Goal: Information Seeking & Learning: Learn about a topic

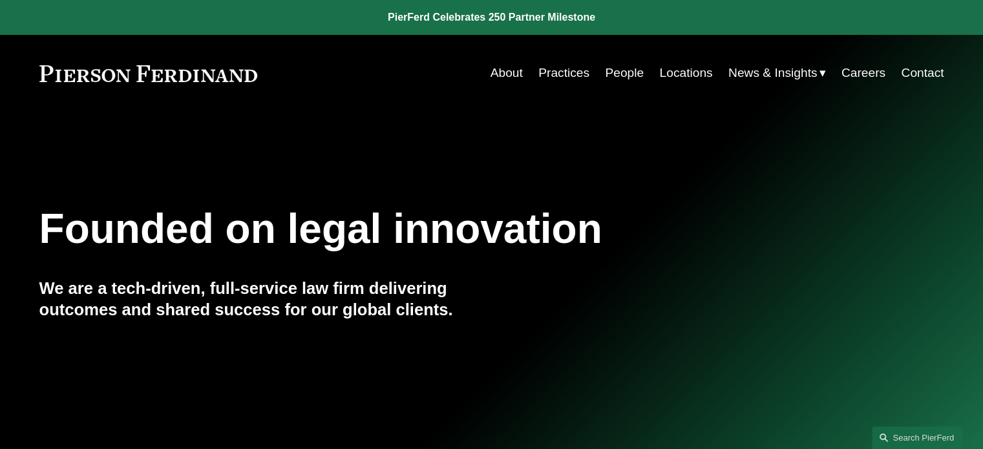
click at [567, 70] on link "Practices" at bounding box center [564, 73] width 51 height 25
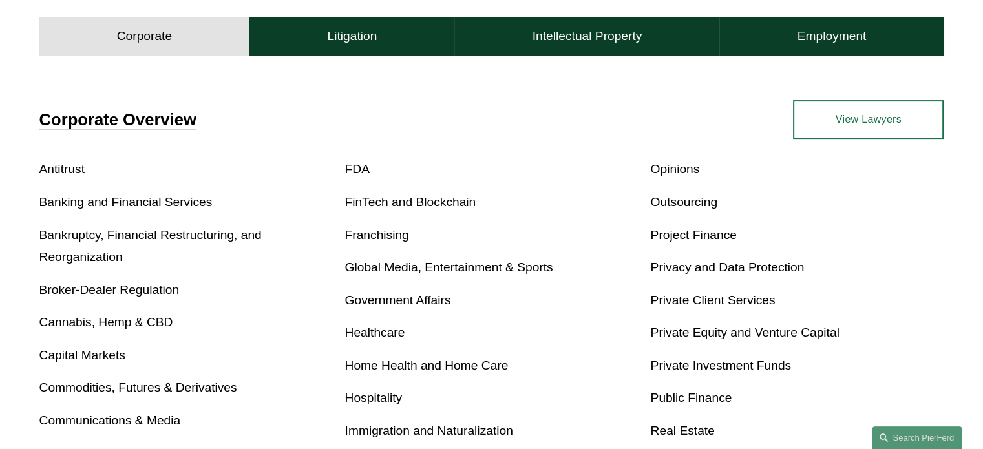
scroll to position [446, 0]
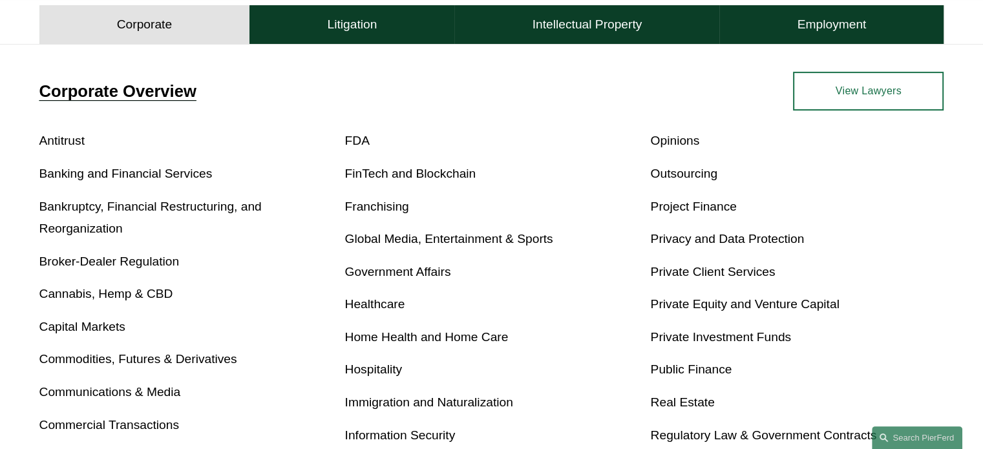
click at [683, 406] on link "Real Estate" at bounding box center [682, 403] width 64 height 14
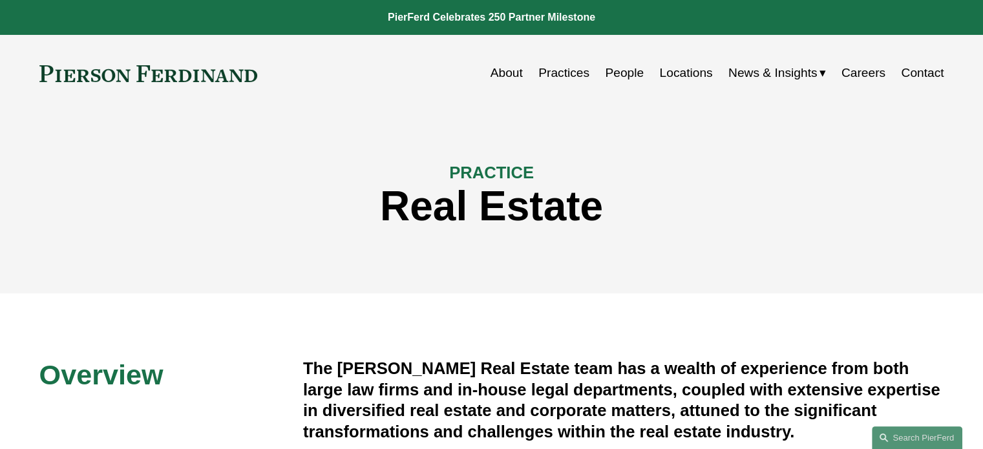
click at [586, 67] on nav "About Practices People Locations News & Insights News Insights Blogs Careers Co…" at bounding box center [718, 73] width 454 height 25
click at [577, 78] on link "Practices" at bounding box center [564, 73] width 51 height 25
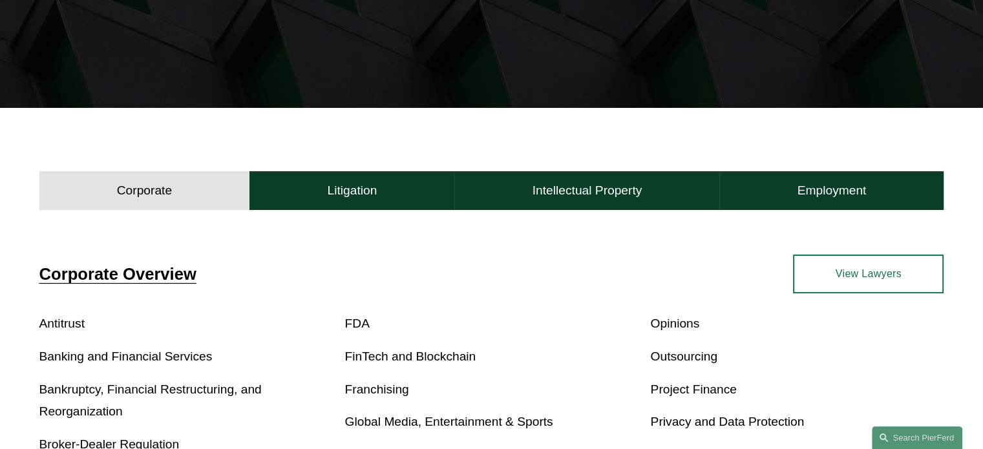
scroll to position [264, 0]
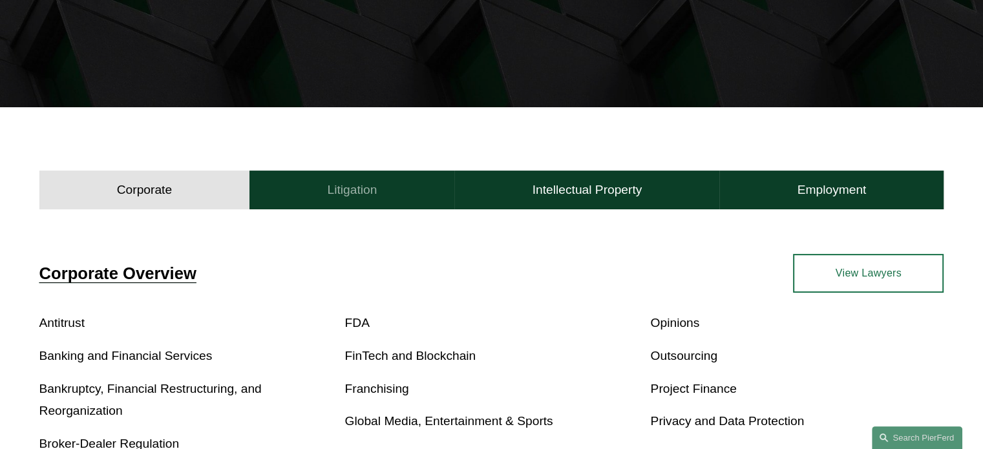
click at [323, 201] on button "Litigation" at bounding box center [352, 190] width 205 height 39
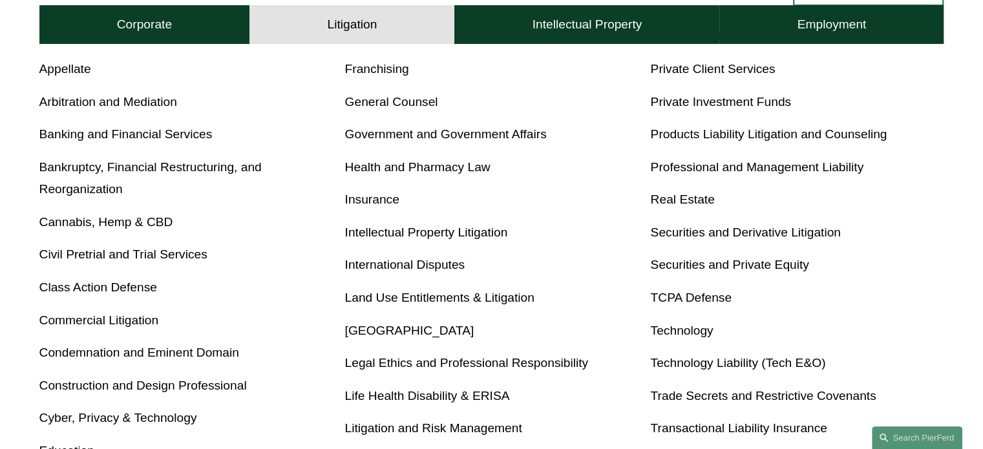
scroll to position [584, 0]
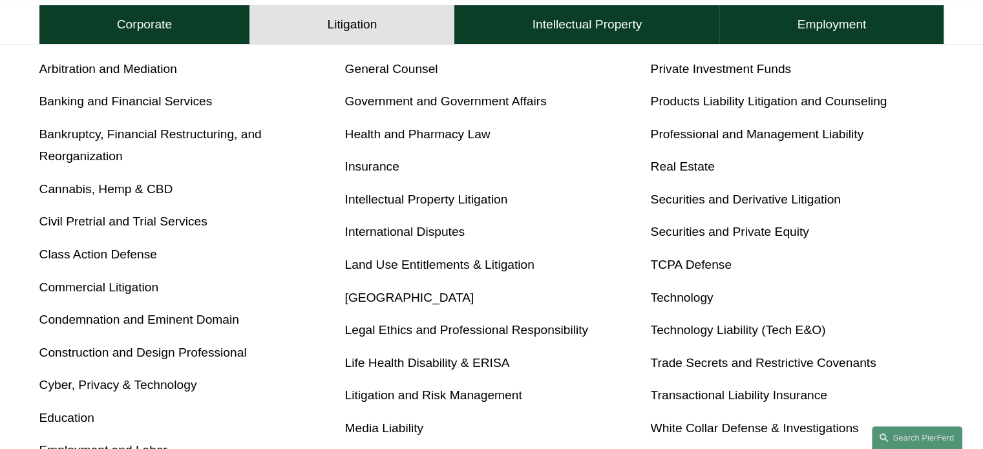
click at [380, 270] on link "Land Use Entitlements & Litigation" at bounding box center [439, 265] width 189 height 14
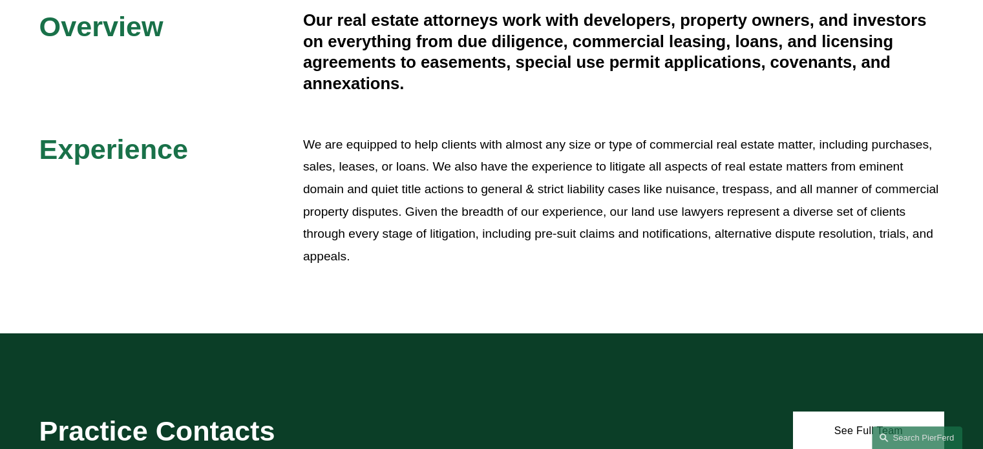
scroll to position [349, 0]
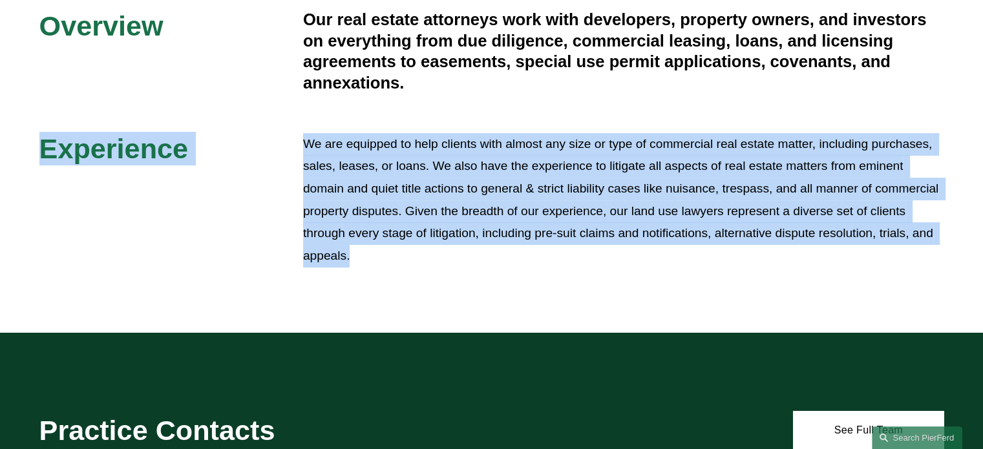
drag, startPoint x: 469, startPoint y: 260, endPoint x: 467, endPoint y: 87, distance: 172.6
click at [467, 87] on div "Overview Our real estate attorneys work with developers, property owners, and i…" at bounding box center [491, 138] width 983 height 259
click at [467, 87] on h4 "Our real estate attorneys work with developers, property owners, and investors …" at bounding box center [623, 51] width 641 height 84
drag, startPoint x: 467, startPoint y: 87, endPoint x: 522, endPoint y: 273, distance: 193.5
click at [522, 273] on div "Overview Our real estate attorneys work with developers, property owners, and i…" at bounding box center [491, 138] width 983 height 389
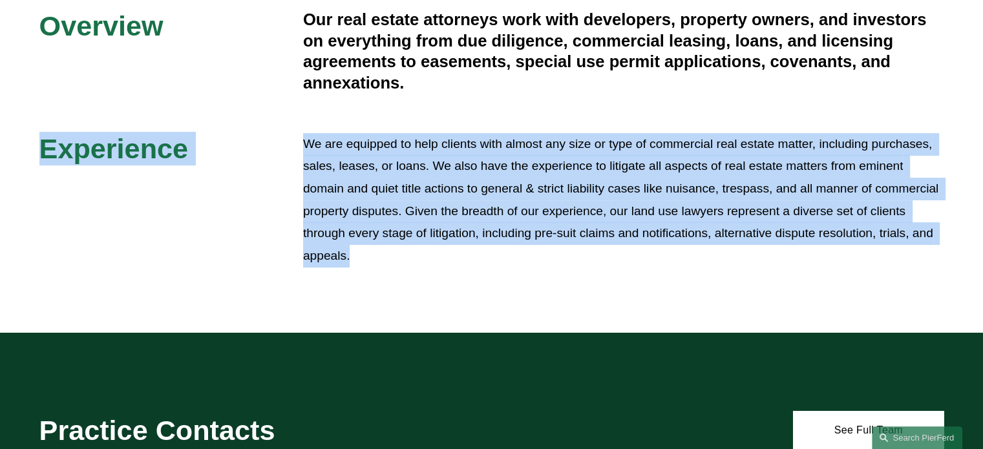
click at [498, 118] on div "Overview Our real estate attorneys work with developers, property owners, and i…" at bounding box center [491, 138] width 983 height 259
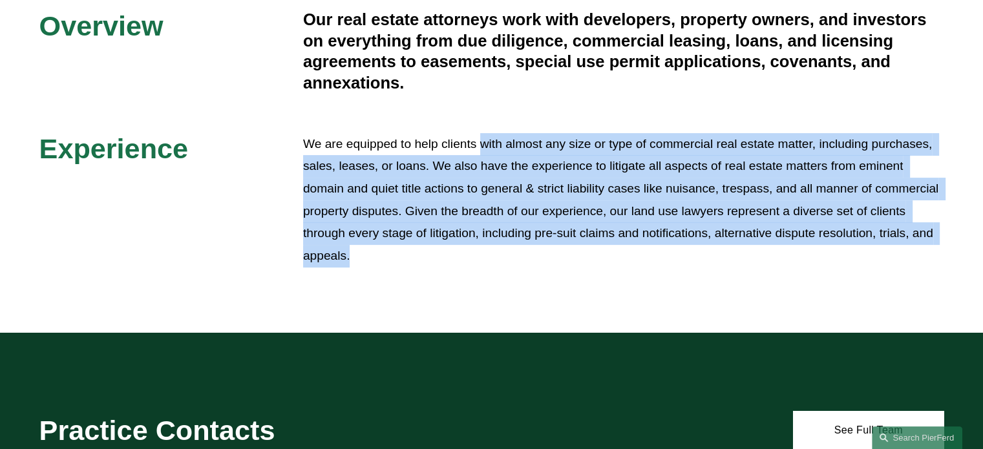
drag, startPoint x: 498, startPoint y: 118, endPoint x: 553, endPoint y: 286, distance: 176.9
click at [553, 286] on div "Overview Our real estate attorneys work with developers, property owners, and i…" at bounding box center [491, 138] width 983 height 389
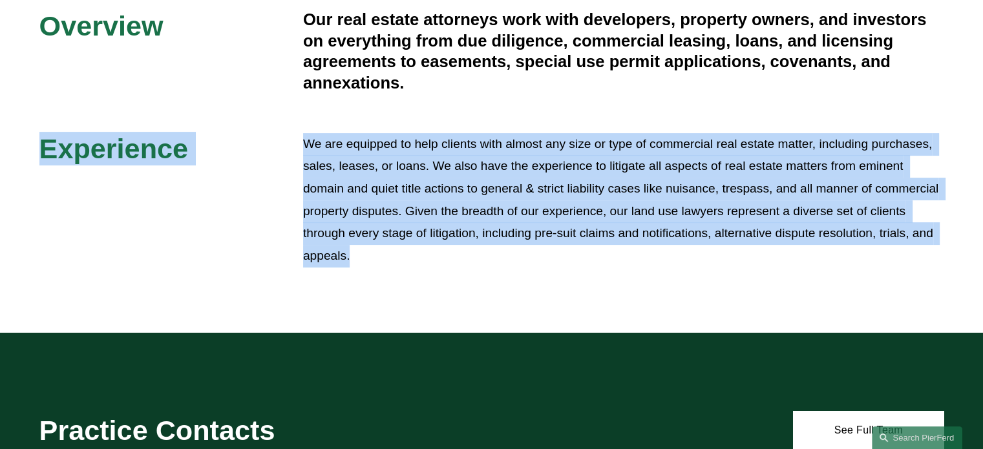
drag, startPoint x: 553, startPoint y: 286, endPoint x: 472, endPoint y: 83, distance: 219.3
click at [472, 83] on div "Overview Our real estate attorneys work with developers, property owners, and i…" at bounding box center [491, 138] width 983 height 389
click at [472, 83] on h4 "Our real estate attorneys work with developers, property owners, and investors …" at bounding box center [623, 51] width 641 height 84
drag, startPoint x: 472, startPoint y: 83, endPoint x: 561, endPoint y: 288, distance: 223.5
click at [561, 288] on div "Overview Our real estate attorneys work with developers, property owners, and i…" at bounding box center [491, 138] width 983 height 389
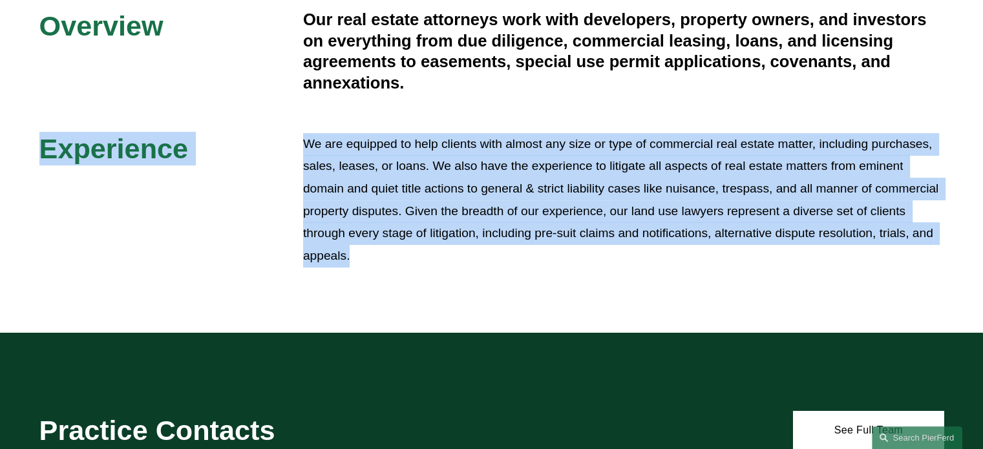
click at [561, 288] on div "Overview Our real estate attorneys work with developers, property owners, and i…" at bounding box center [491, 138] width 983 height 389
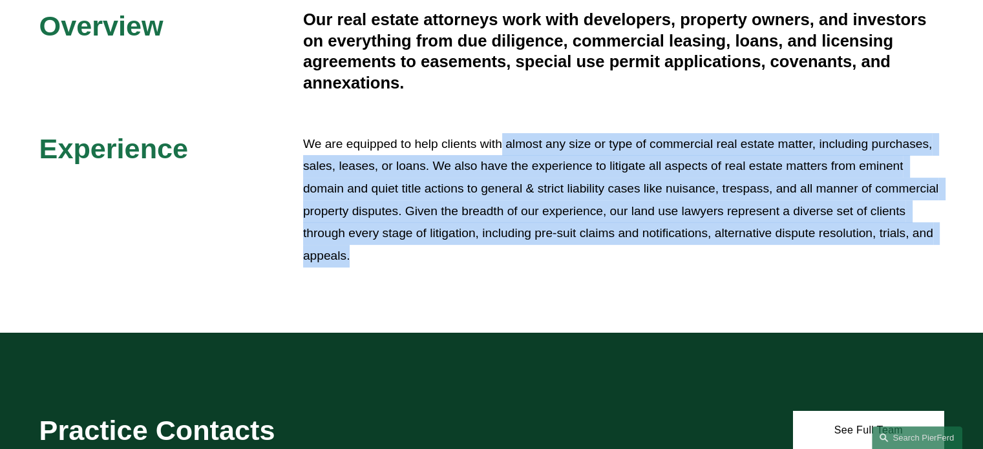
drag, startPoint x: 561, startPoint y: 288, endPoint x: 497, endPoint y: 107, distance: 191.6
click at [497, 107] on div "Overview Our real estate attorneys work with developers, property owners, and i…" at bounding box center [491, 138] width 983 height 389
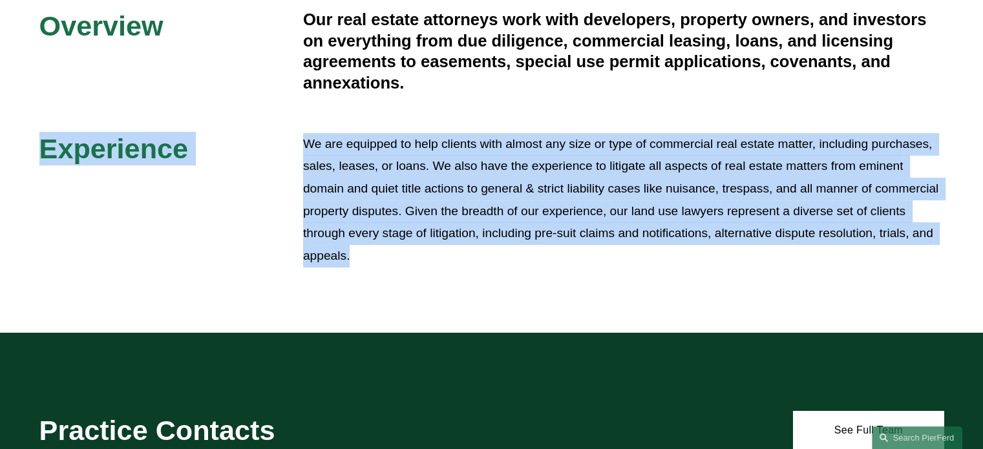
click at [497, 107] on div "Overview Our real estate attorneys work with developers, property owners, and i…" at bounding box center [491, 138] width 983 height 259
drag, startPoint x: 497, startPoint y: 107, endPoint x: 551, endPoint y: 258, distance: 160.1
click at [551, 258] on div "Overview Our real estate attorneys work with developers, property owners, and i…" at bounding box center [491, 138] width 983 height 259
click at [551, 258] on p "We are equipped to help clients with almost any size or type of commercial real…" at bounding box center [623, 200] width 641 height 134
drag, startPoint x: 551, startPoint y: 258, endPoint x: 501, endPoint y: 79, distance: 185.9
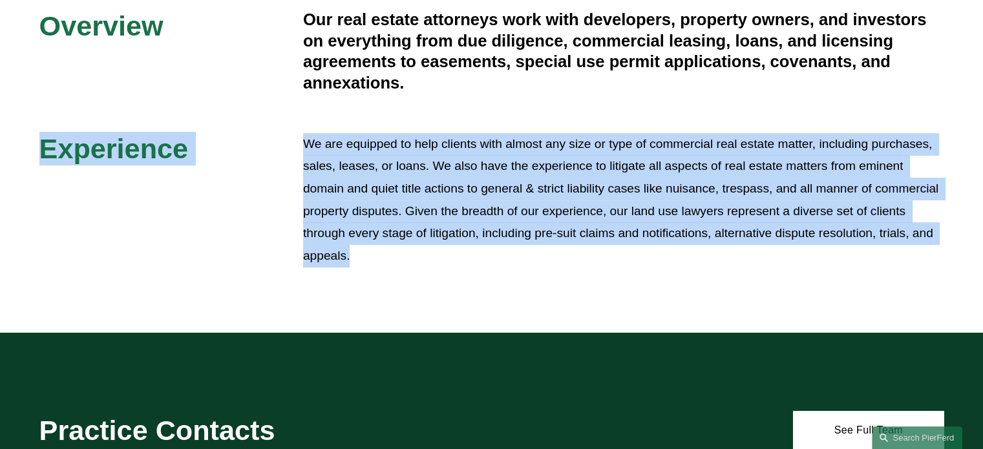
click at [501, 79] on div "Overview Our real estate attorneys work with developers, property owners, and i…" at bounding box center [491, 138] width 983 height 259
click at [501, 79] on h4 "Our real estate attorneys work with developers, property owners, and investors …" at bounding box center [623, 51] width 641 height 84
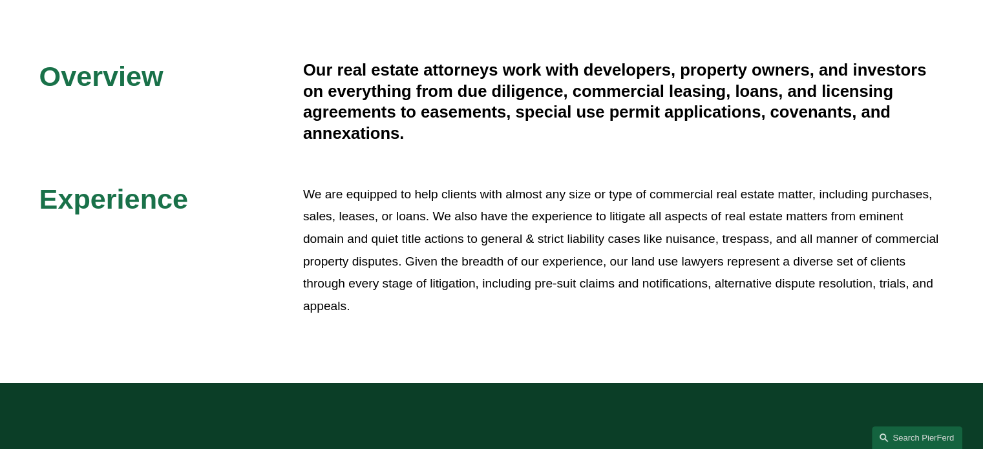
scroll to position [282, 0]
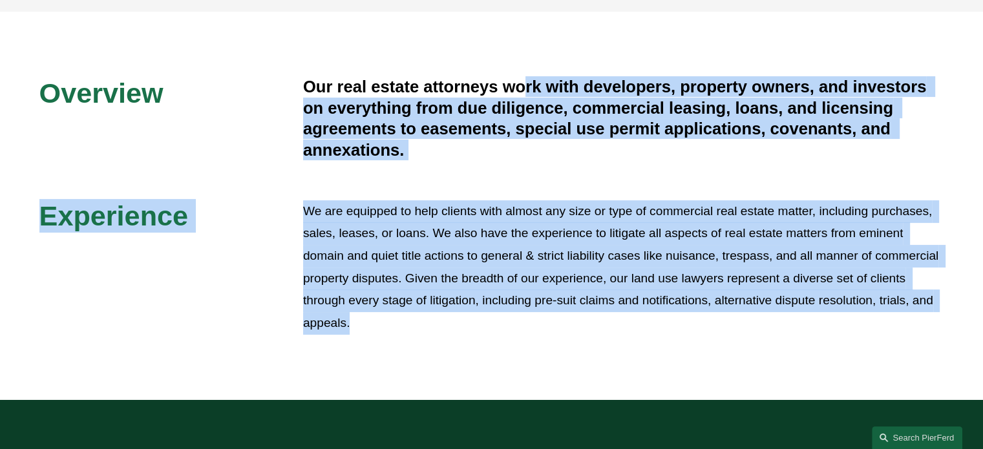
drag, startPoint x: 528, startPoint y: 22, endPoint x: 633, endPoint y: 336, distance: 330.8
click at [633, 336] on div "Overview Our real estate attorneys work with developers, property owners, and i…" at bounding box center [491, 206] width 983 height 389
click at [633, 336] on div "We are equipped to help clients with almost any size or type of commercial real…" at bounding box center [623, 267] width 641 height 136
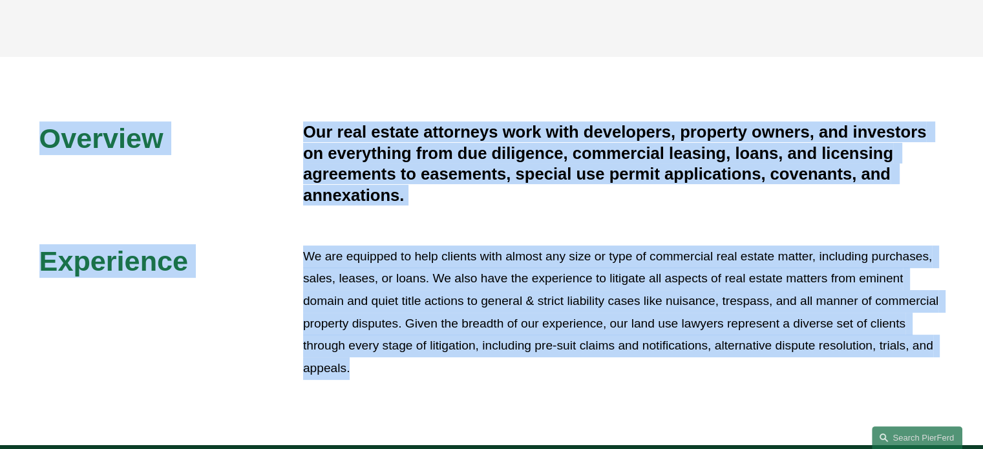
drag, startPoint x: 633, startPoint y: 336, endPoint x: 477, endPoint y: 6, distance: 364.7
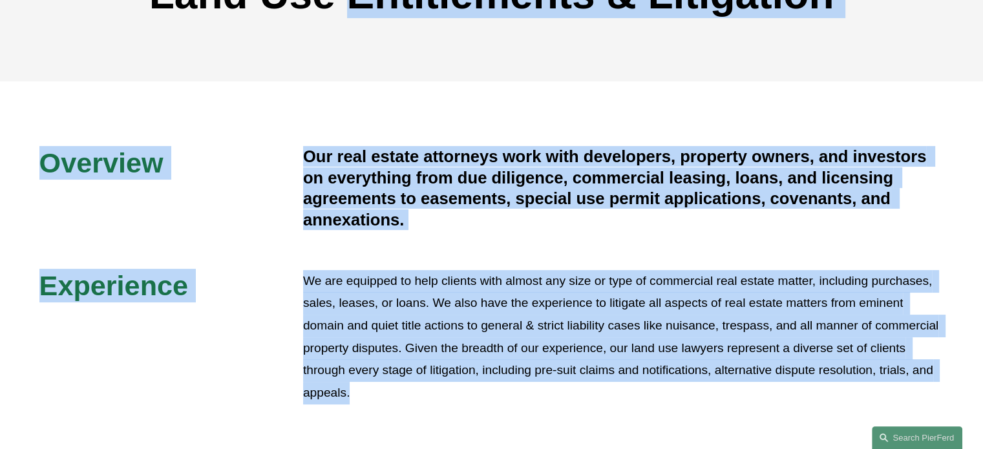
click at [551, 274] on p "We are equipped to help clients with almost any size or type of commercial real…" at bounding box center [623, 337] width 641 height 134
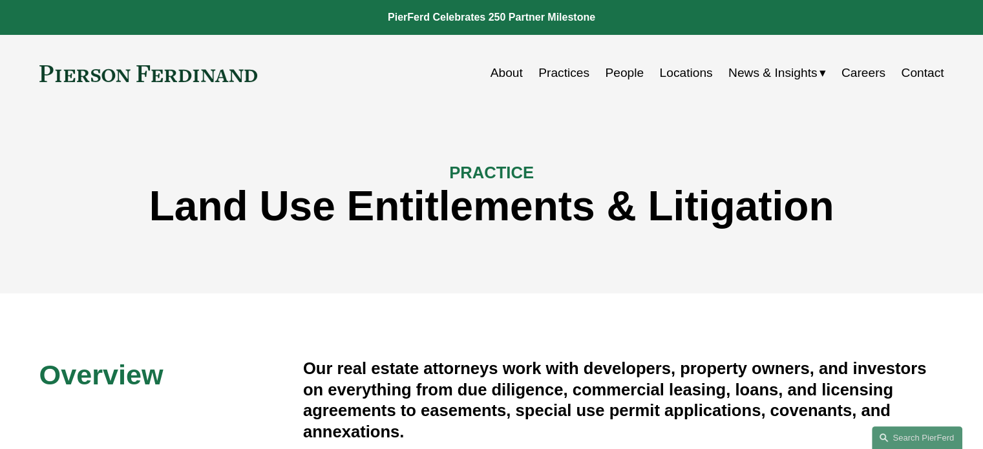
scroll to position [0, 0]
click at [614, 74] on link "People" at bounding box center [624, 73] width 39 height 25
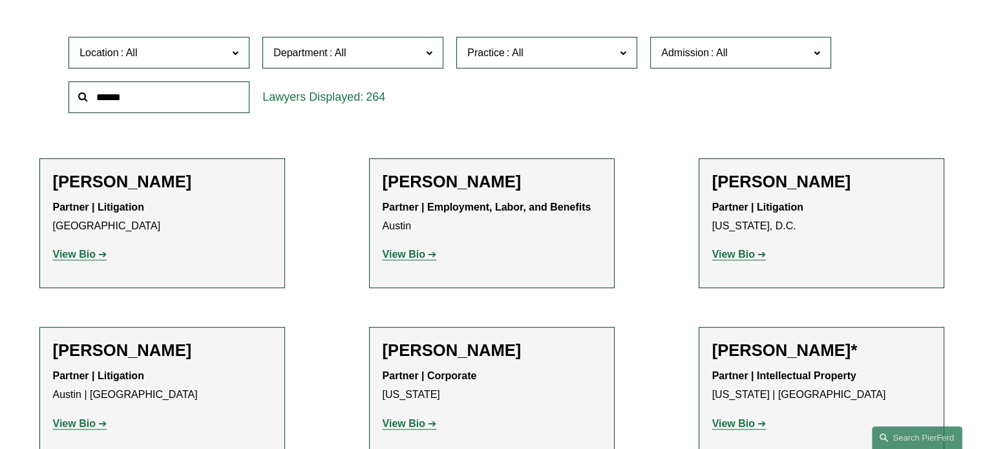
scroll to position [409, 0]
click at [561, 50] on span "Practice" at bounding box center [541, 52] width 148 height 17
click at [0, 0] on link "Land Use Entitlements & Litigation" at bounding box center [0, 0] width 0 height 0
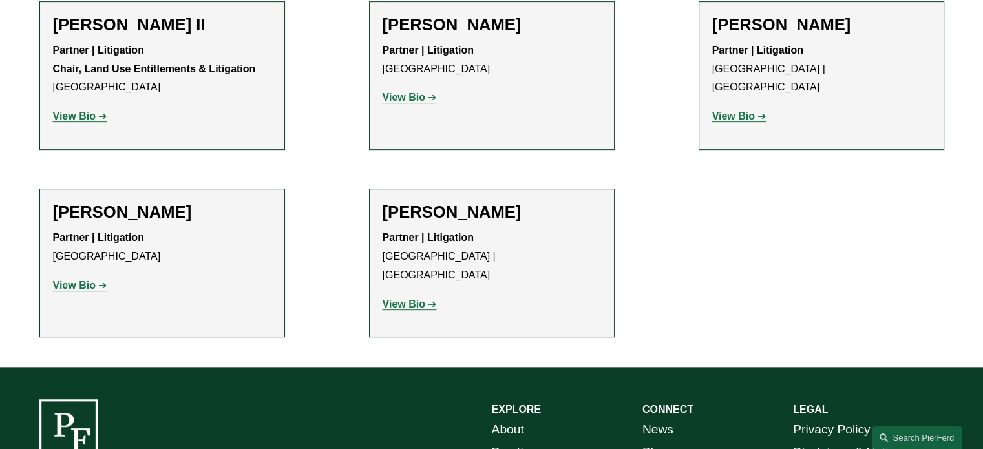
scroll to position [566, 0]
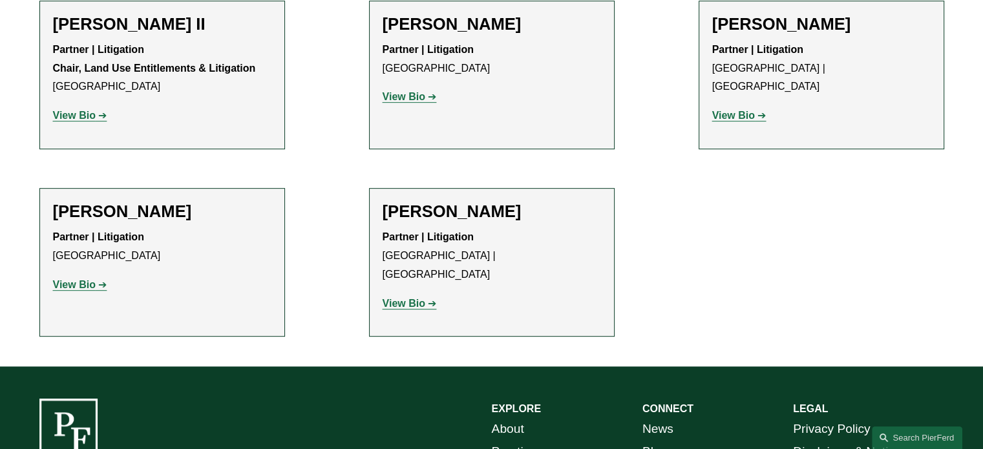
click at [746, 110] on strong "View Bio" at bounding box center [733, 115] width 43 height 11
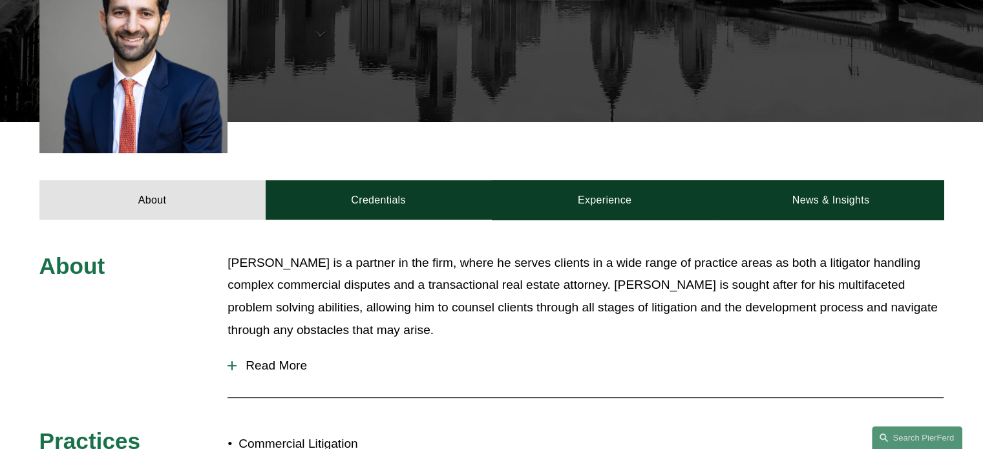
scroll to position [403, 0]
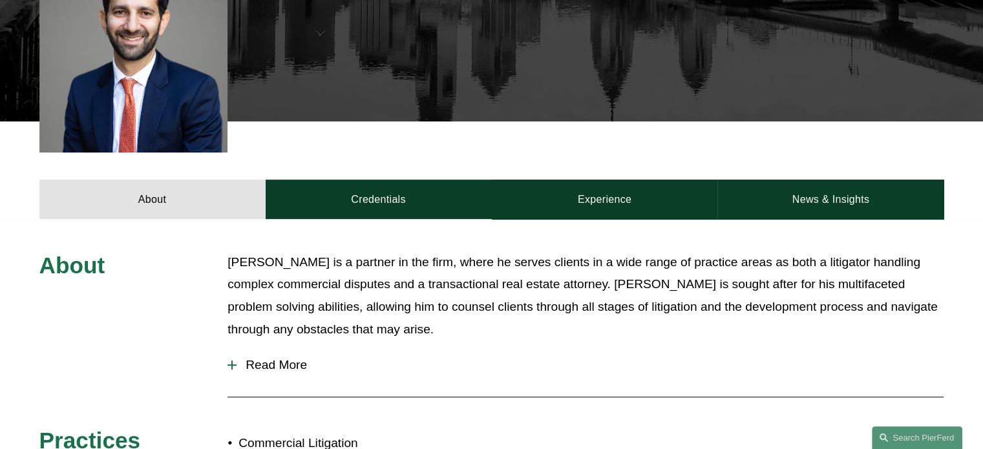
click at [256, 358] on span "Read More" at bounding box center [590, 365] width 707 height 14
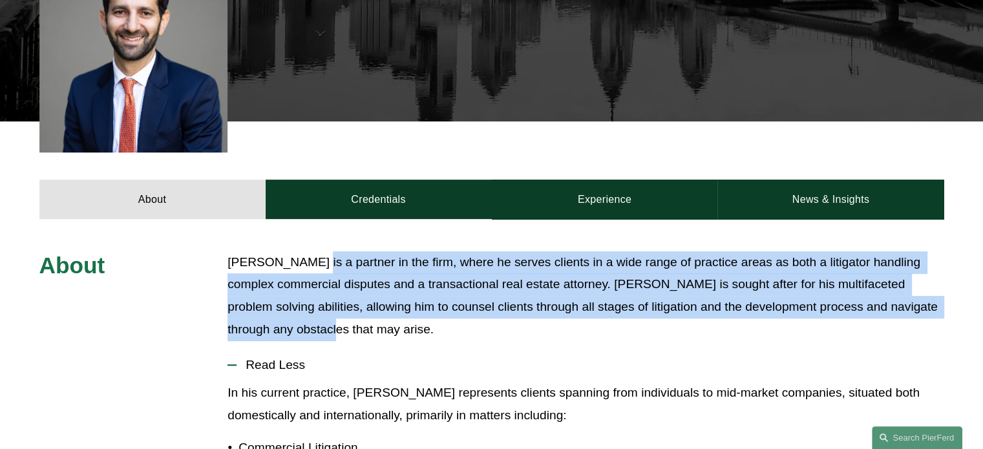
drag, startPoint x: 367, startPoint y: 315, endPoint x: 295, endPoint y: 231, distance: 110.5
drag, startPoint x: 295, startPoint y: 231, endPoint x: 368, endPoint y: 342, distance: 133.1
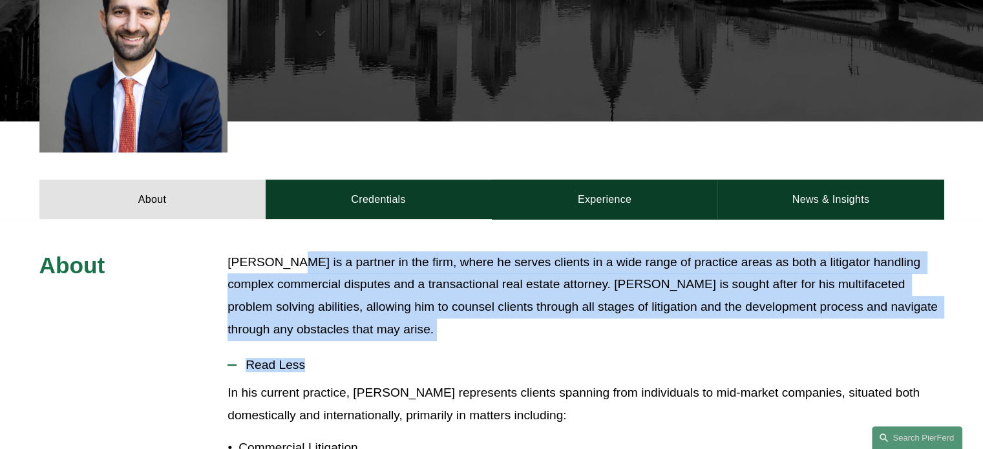
click at [368, 348] on button "Read Less" at bounding box center [586, 365] width 716 height 34
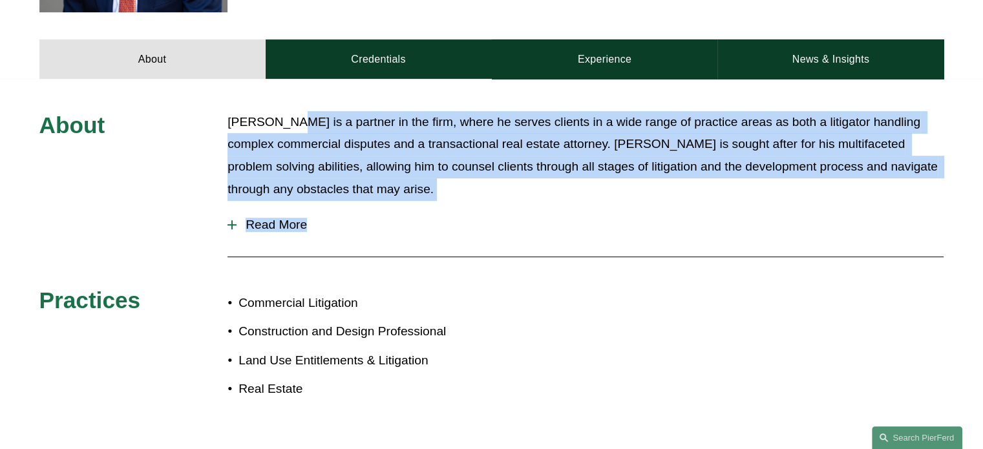
scroll to position [544, 0]
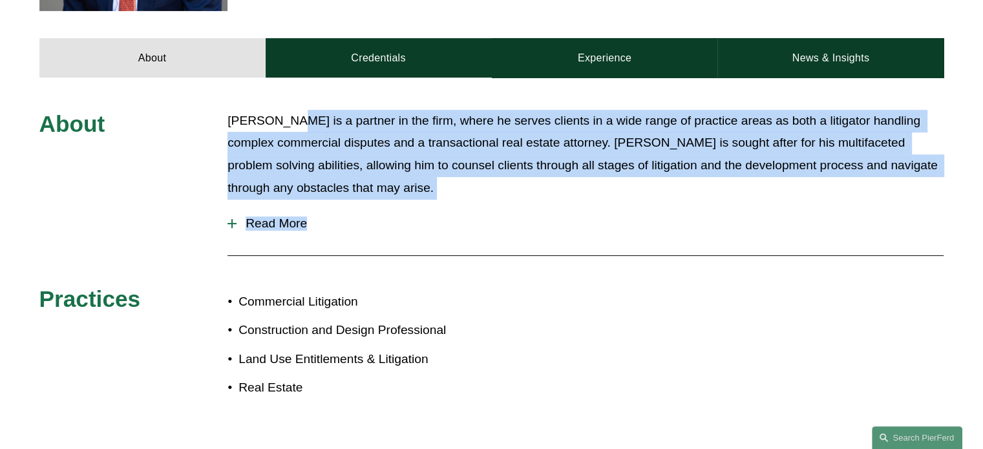
click at [250, 207] on button "Read More" at bounding box center [586, 224] width 716 height 34
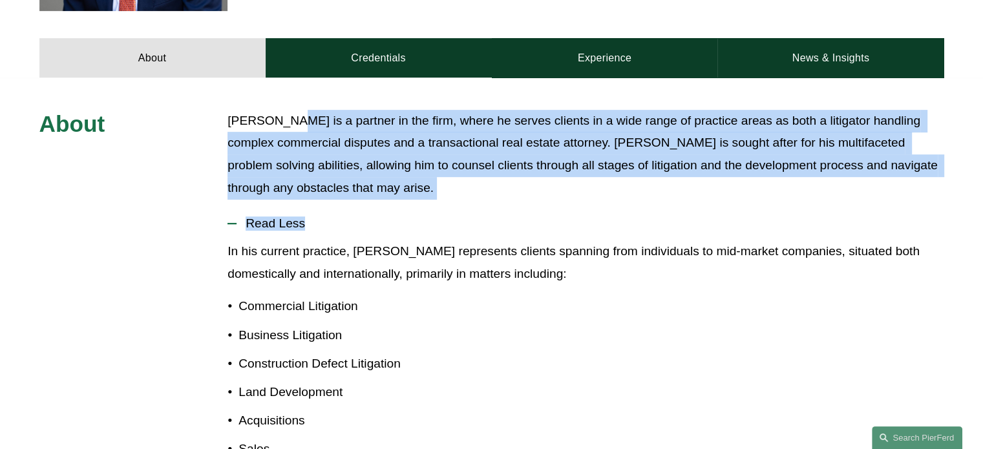
click at [250, 207] on button "Read Less" at bounding box center [586, 224] width 716 height 34
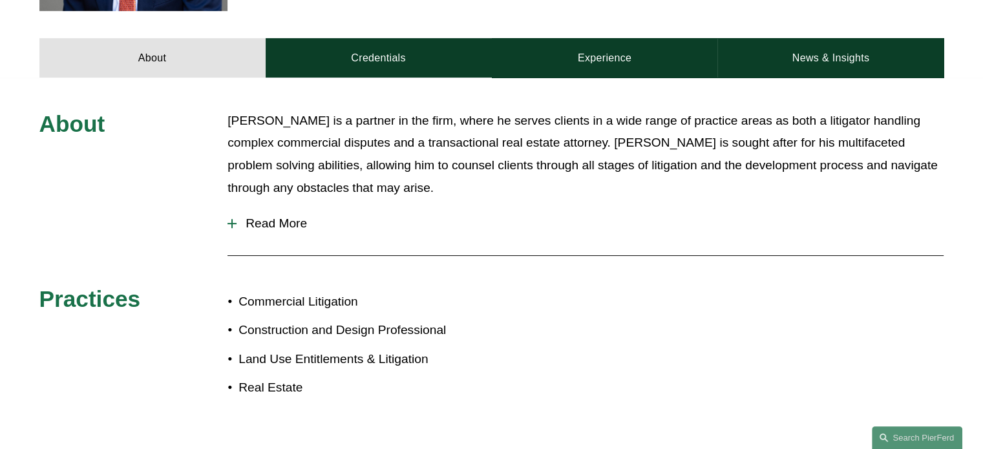
click at [400, 348] on p "Land Use Entitlements & Litigation" at bounding box center [365, 359] width 253 height 23
click at [269, 193] on div "Eric is a partner in the firm, where he serves clients in a wide range of pract…" at bounding box center [586, 158] width 716 height 97
click at [272, 207] on button "Read More" at bounding box center [586, 224] width 716 height 34
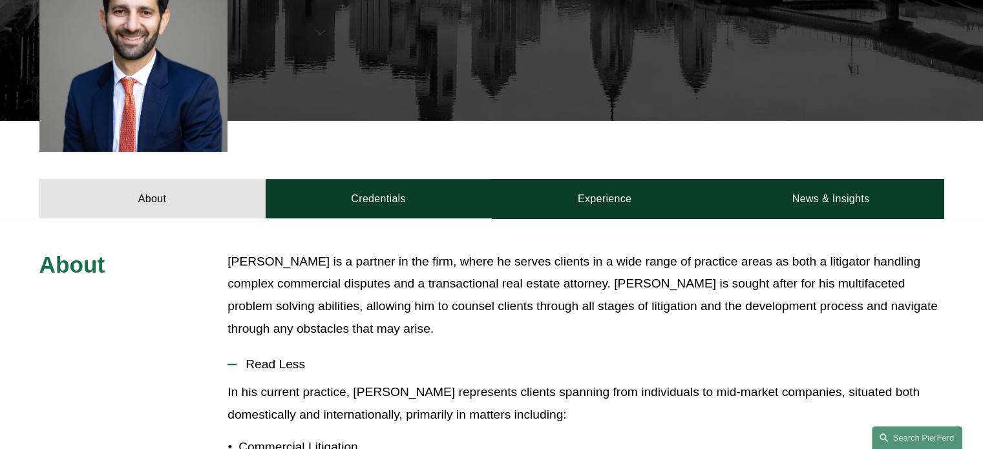
scroll to position [405, 0]
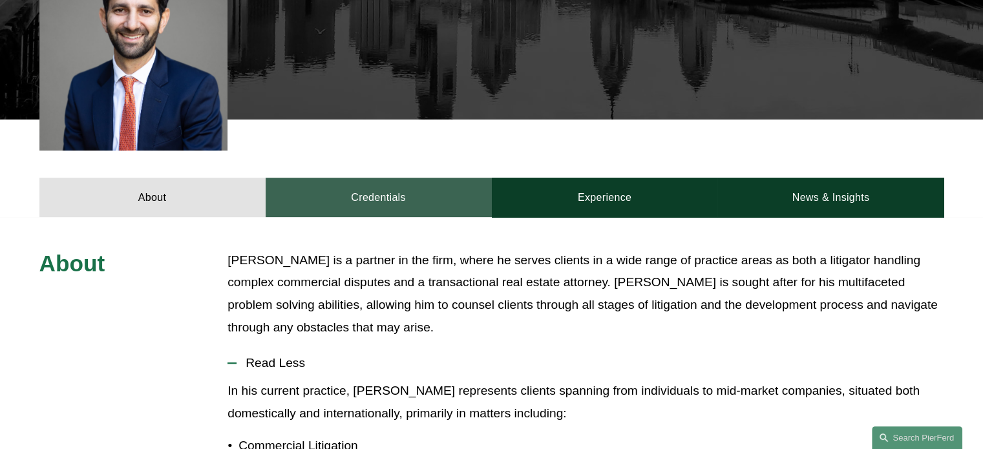
click at [413, 184] on link "Credentials" at bounding box center [379, 197] width 226 height 39
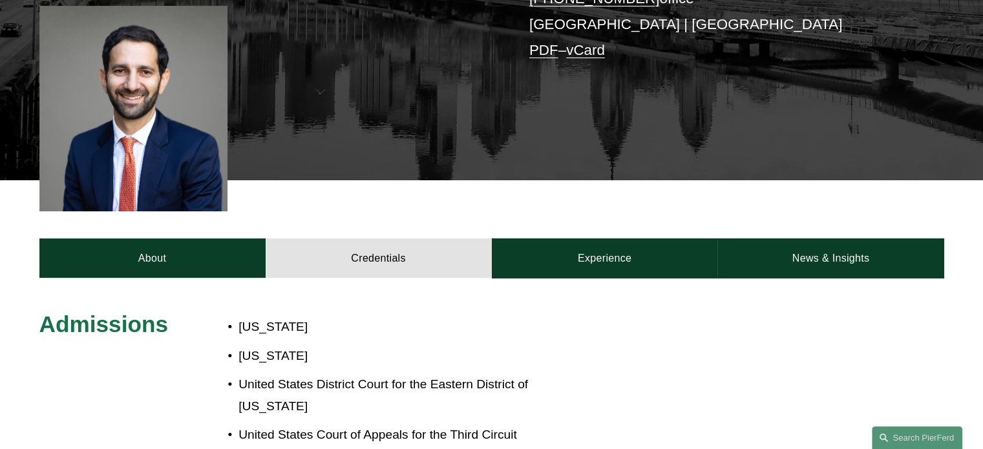
scroll to position [336, 0]
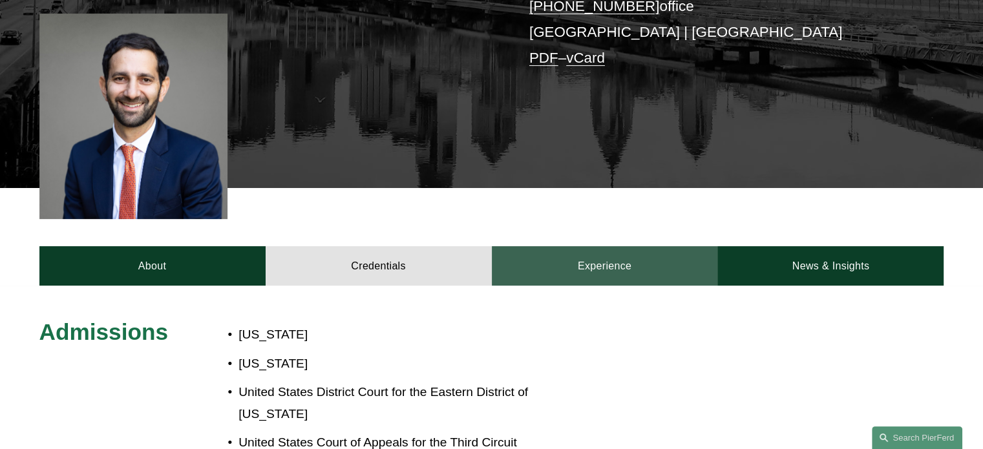
drag, startPoint x: 565, startPoint y: 259, endPoint x: 551, endPoint y: 250, distance: 16.5
click at [551, 250] on link "Experience" at bounding box center [605, 265] width 226 height 39
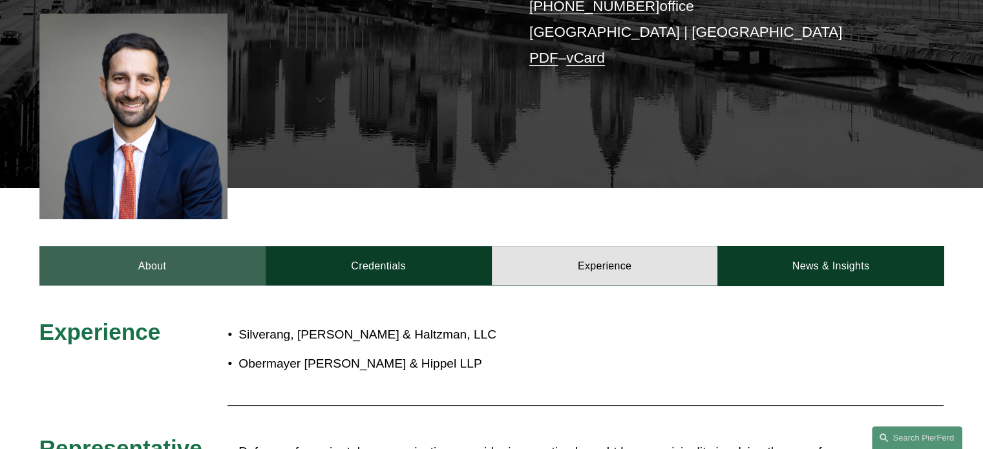
click at [173, 254] on link "About" at bounding box center [152, 265] width 226 height 39
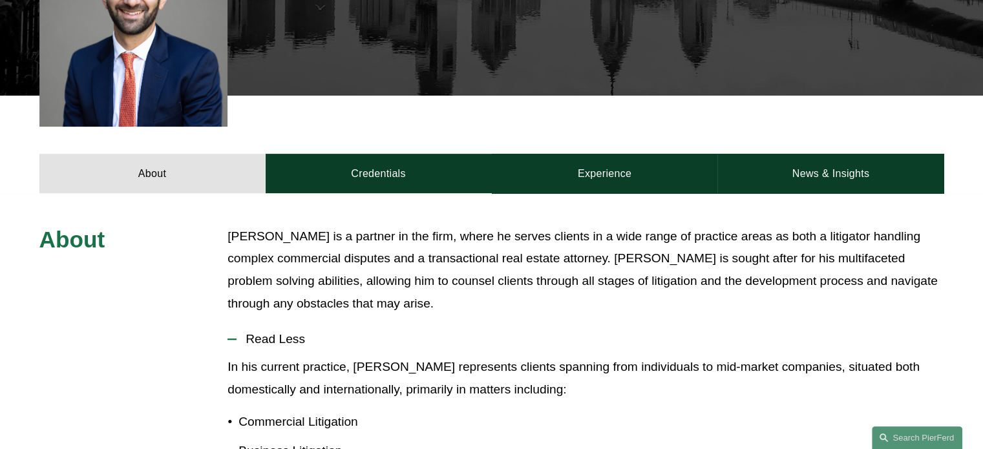
scroll to position [434, 0]
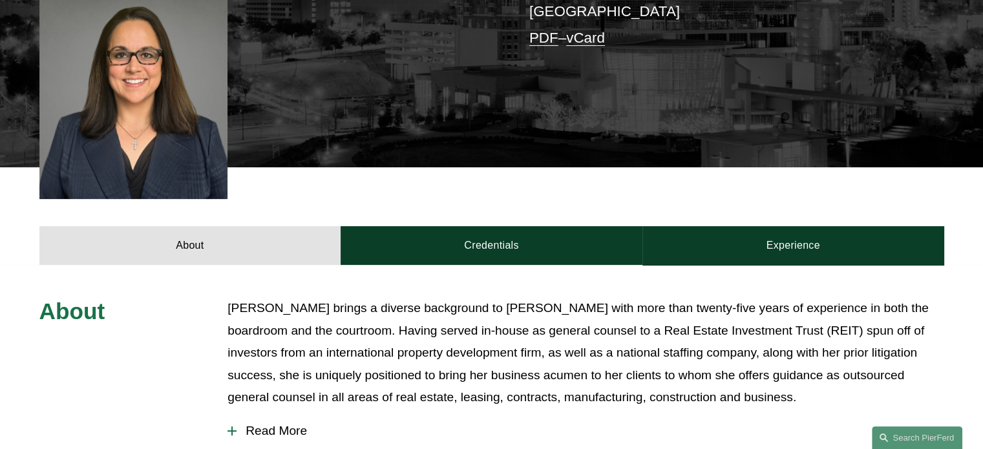
scroll to position [384, 0]
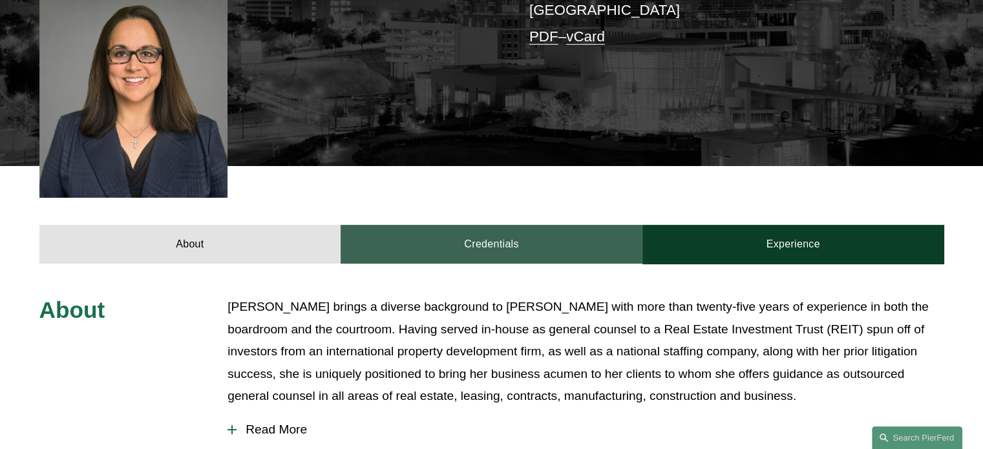
click at [464, 226] on link "Credentials" at bounding box center [492, 244] width 302 height 39
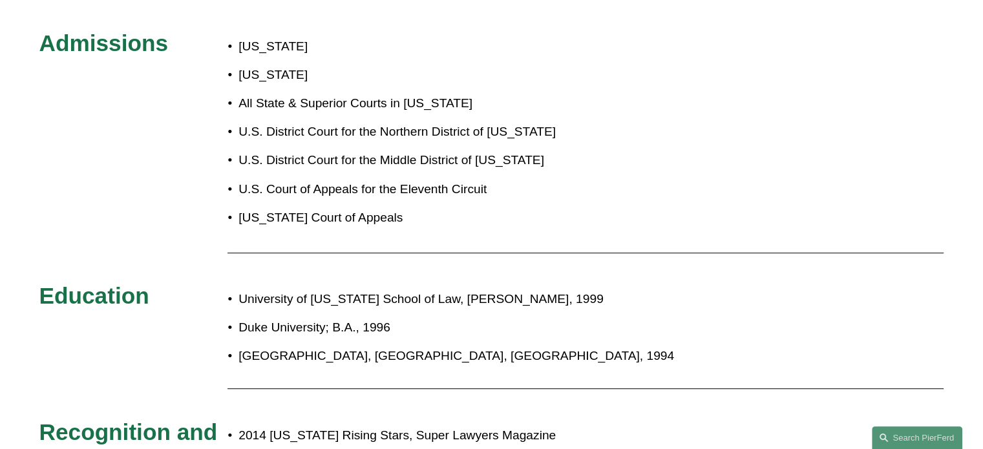
scroll to position [650, 0]
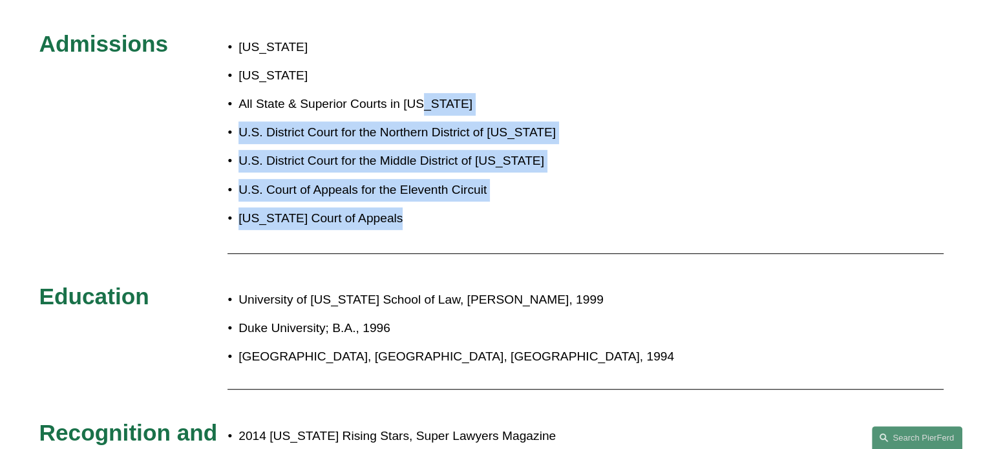
drag, startPoint x: 464, startPoint y: 226, endPoint x: 427, endPoint y: 92, distance: 138.0
click at [427, 92] on div "Admissions Georgia District of Columbia All State & Superior Courts in Georgia …" at bounding box center [491, 253] width 983 height 447
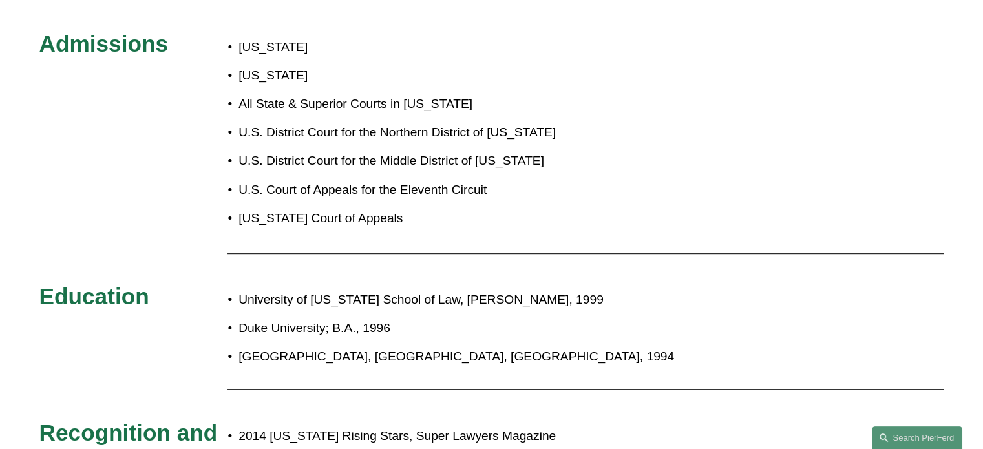
click at [419, 72] on ul "Georgia District of Columbia All State & Superior Courts in Georgia U.S. Distri…" at bounding box center [397, 133] width 339 height 194
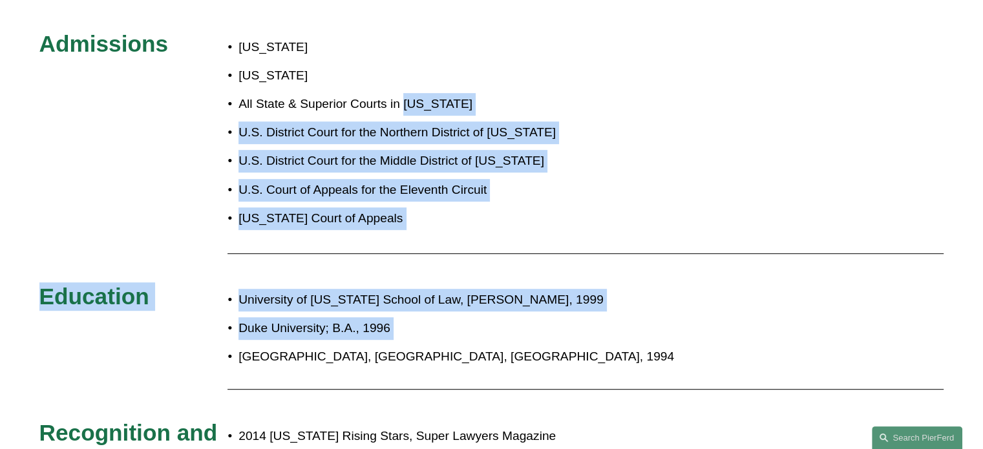
drag, startPoint x: 419, startPoint y: 72, endPoint x: 580, endPoint y: 316, distance: 292.1
click at [580, 316] on div "Admissions Georgia District of Columbia All State & Superior Courts in Georgia …" at bounding box center [491, 253] width 983 height 447
click at [580, 317] on p "Duke University; B.A., 1996" at bounding box center [535, 328] width 592 height 23
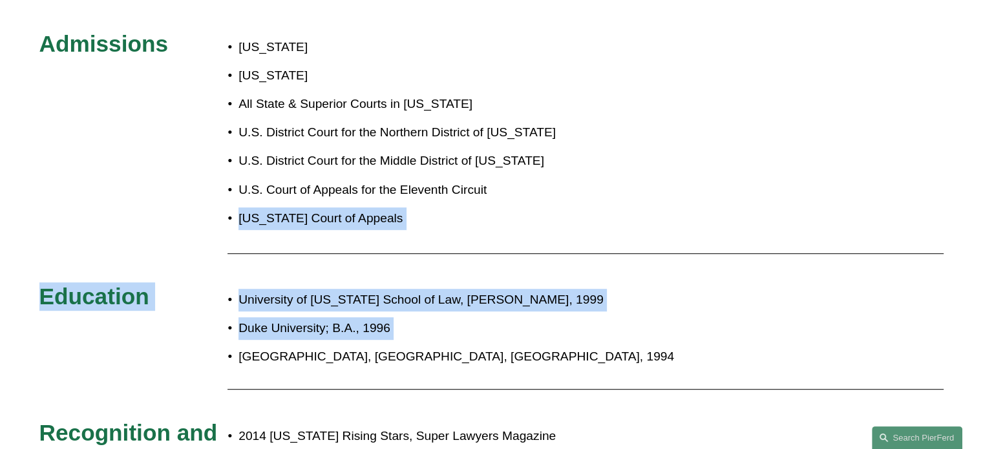
drag, startPoint x: 580, startPoint y: 316, endPoint x: 491, endPoint y: 146, distance: 191.1
click at [491, 146] on div "Admissions Georgia District of Columbia All State & Superior Courts in Georgia …" at bounding box center [491, 253] width 983 height 447
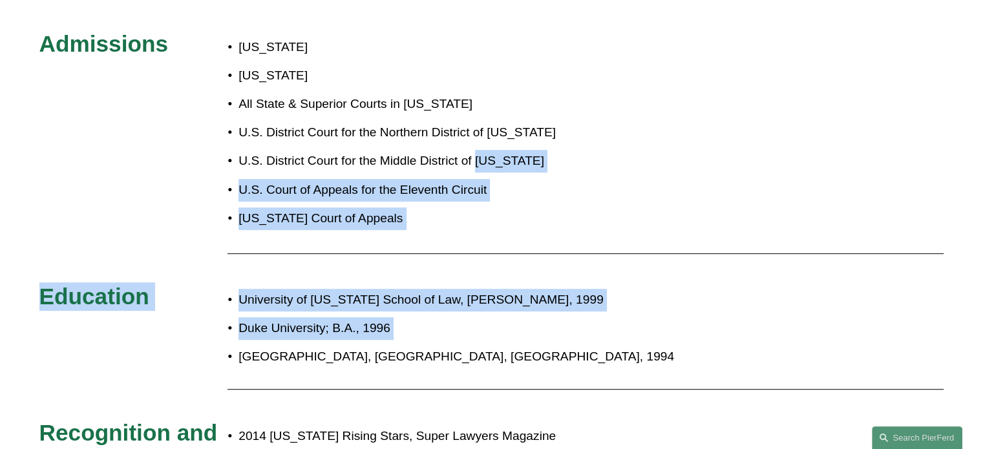
click at [491, 150] on p "U.S. District Court for the Middle District of Georgia" at bounding box center [403, 161] width 328 height 23
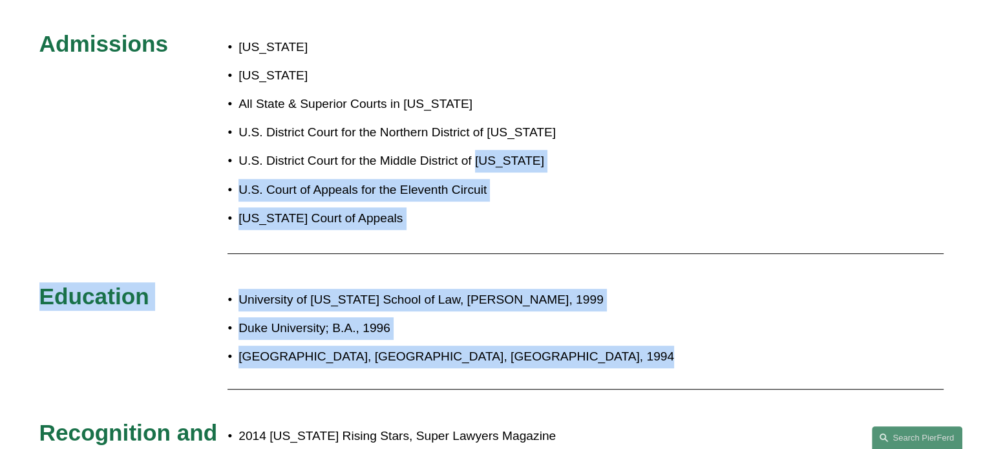
drag, startPoint x: 491, startPoint y: 146, endPoint x: 612, endPoint y: 351, distance: 238.0
click at [612, 351] on div "Admissions Georgia District of Columbia All State & Superior Courts in Georgia …" at bounding box center [491, 253] width 983 height 447
click at [612, 351] on div "University of Georgia School of Law, J.D., 1999 Duke University; B.A., 1996 Van…" at bounding box center [529, 329] width 603 height 92
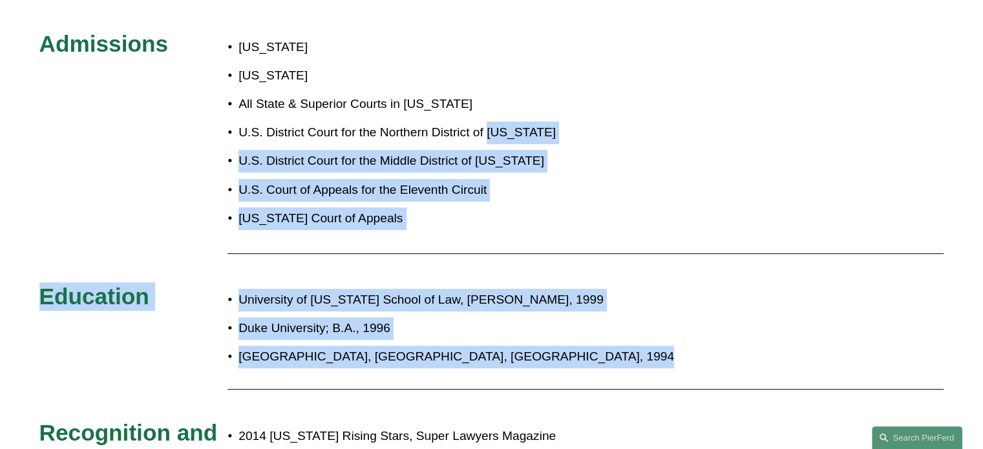
drag, startPoint x: 612, startPoint y: 351, endPoint x: 507, endPoint y: 98, distance: 274.5
click at [507, 98] on div "Admissions Georgia District of Columbia All State & Superior Courts in Georgia …" at bounding box center [491, 253] width 983 height 447
click at [507, 98] on ul "Georgia District of Columbia All State & Superior Courts in Georgia U.S. Distri…" at bounding box center [397, 133] width 339 height 194
drag, startPoint x: 507, startPoint y: 98, endPoint x: 641, endPoint y: 328, distance: 266.8
click at [641, 328] on div "Admissions Georgia District of Columbia All State & Superior Courts in Georgia …" at bounding box center [491, 253] width 983 height 447
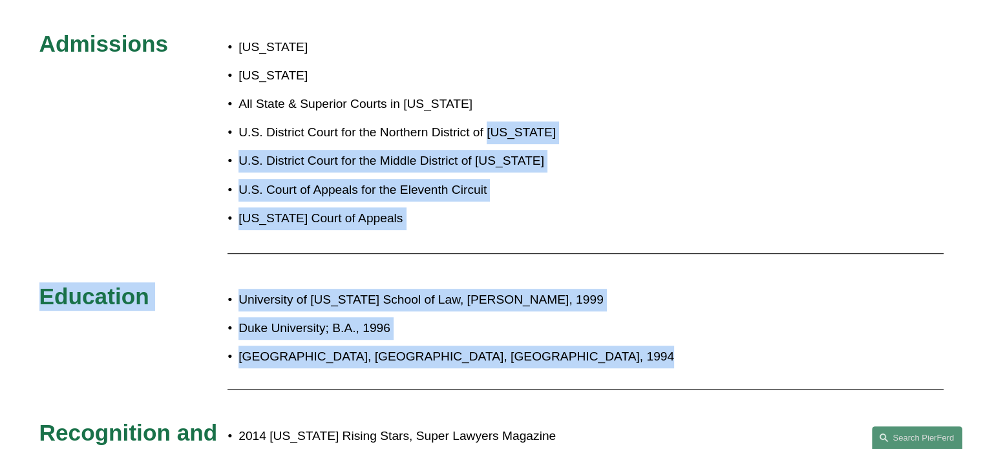
click at [641, 346] on p "Vanderbilt University, Aix-en-Provence, France, 1994" at bounding box center [535, 357] width 592 height 23
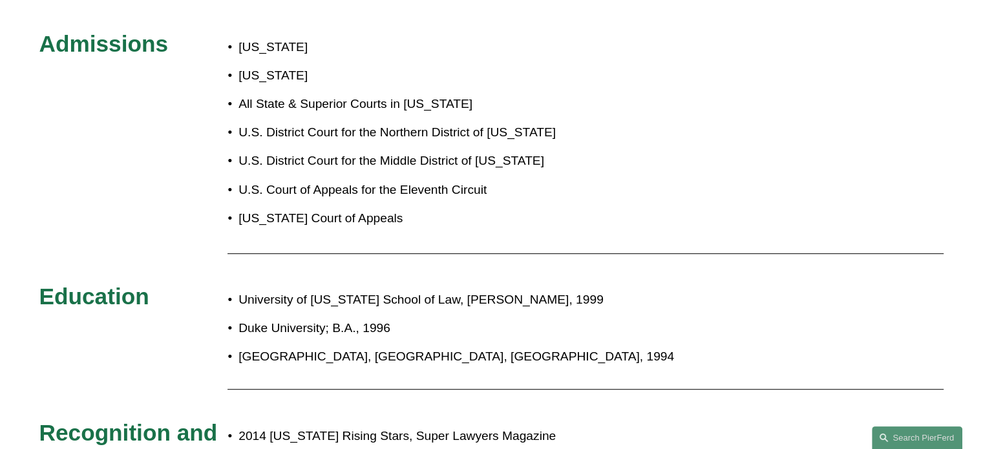
drag, startPoint x: 641, startPoint y: 328, endPoint x: 553, endPoint y: 154, distance: 195.2
click at [553, 154] on div "Admissions Georgia District of Columbia All State & Superior Courts in Georgia …" at bounding box center [491, 253] width 983 height 447
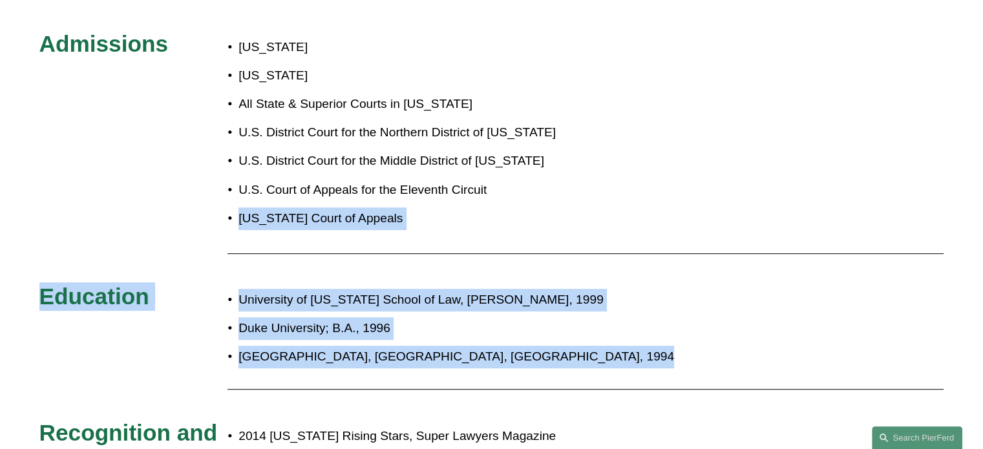
click at [553, 154] on ul "Georgia District of Columbia All State & Superior Courts in Georgia U.S. Distri…" at bounding box center [397, 133] width 339 height 194
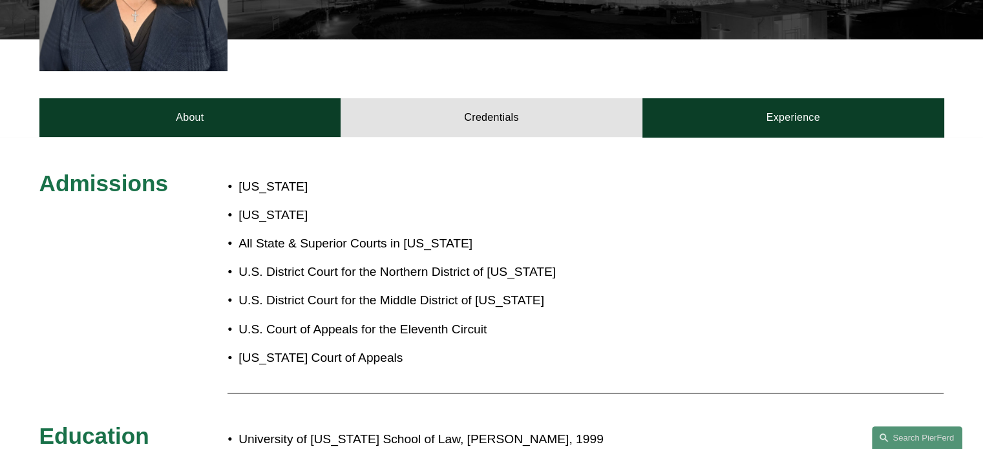
scroll to position [502, 0]
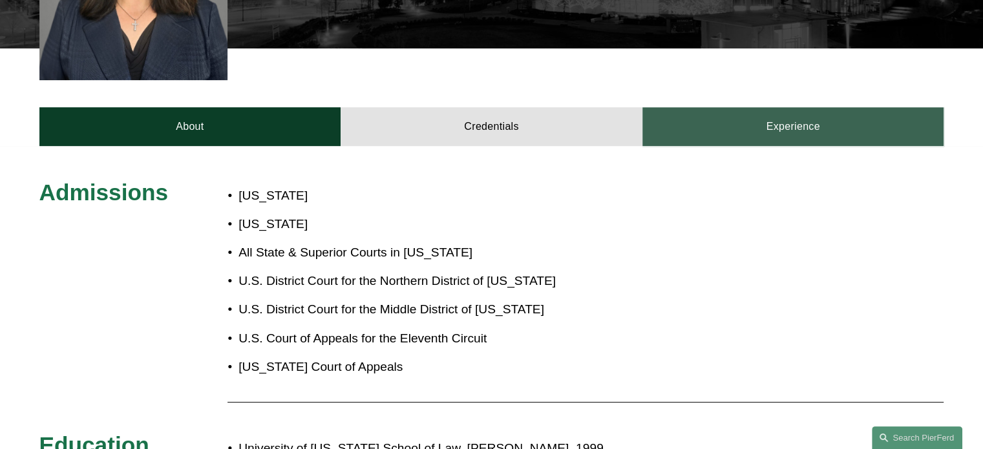
click at [711, 120] on link "Experience" at bounding box center [794, 126] width 302 height 39
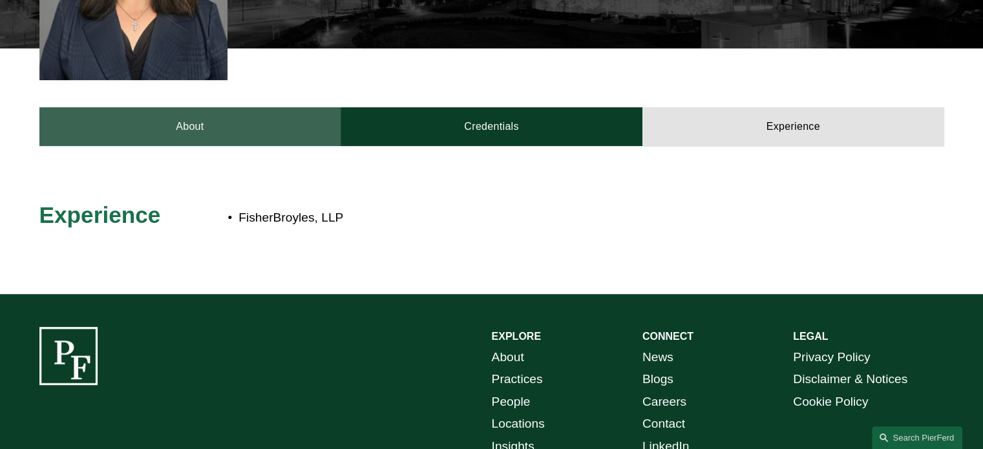
click at [217, 123] on link "About" at bounding box center [190, 126] width 302 height 39
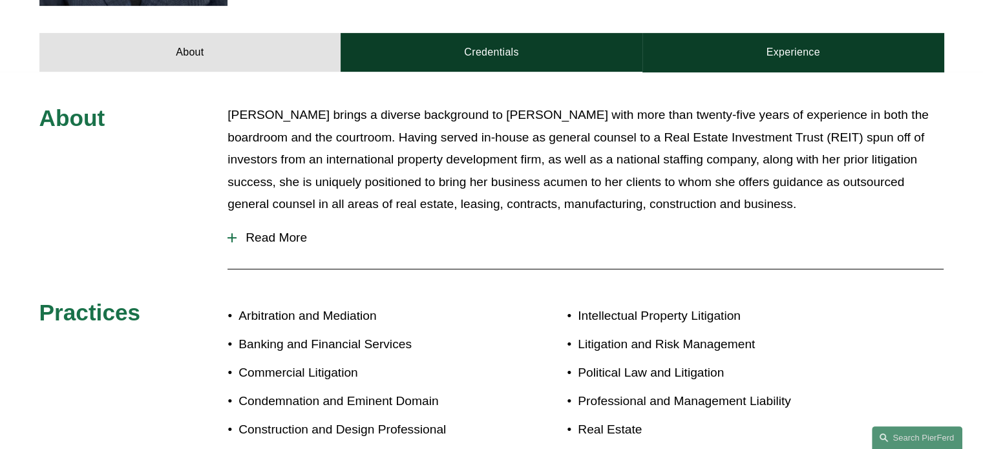
scroll to position [581, 0]
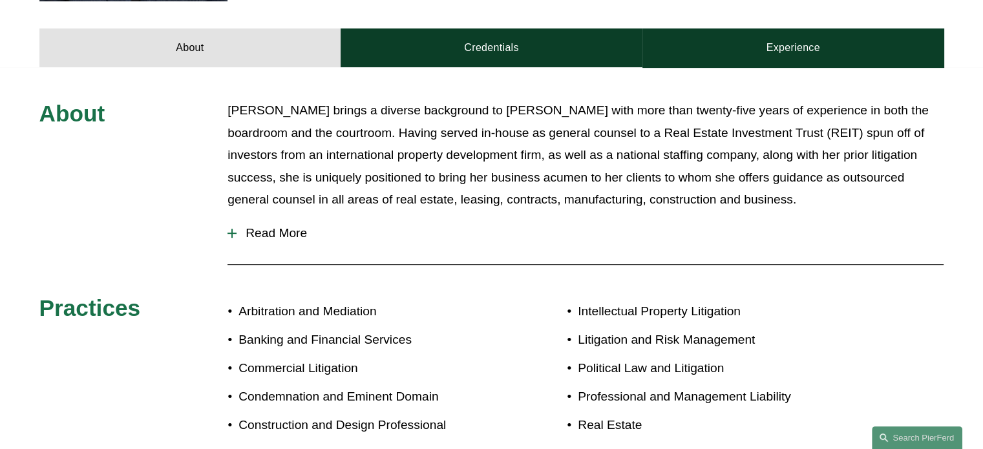
click at [301, 226] on span "Read More" at bounding box center [590, 233] width 707 height 14
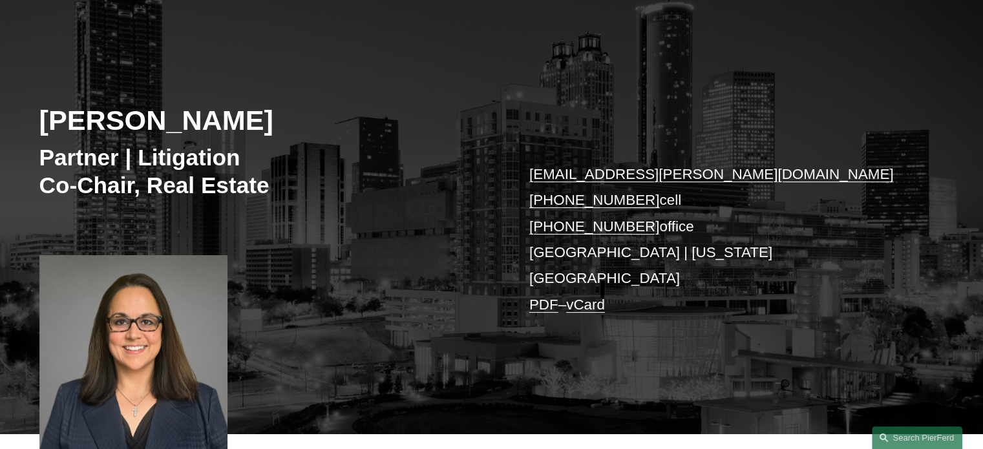
scroll to position [0, 0]
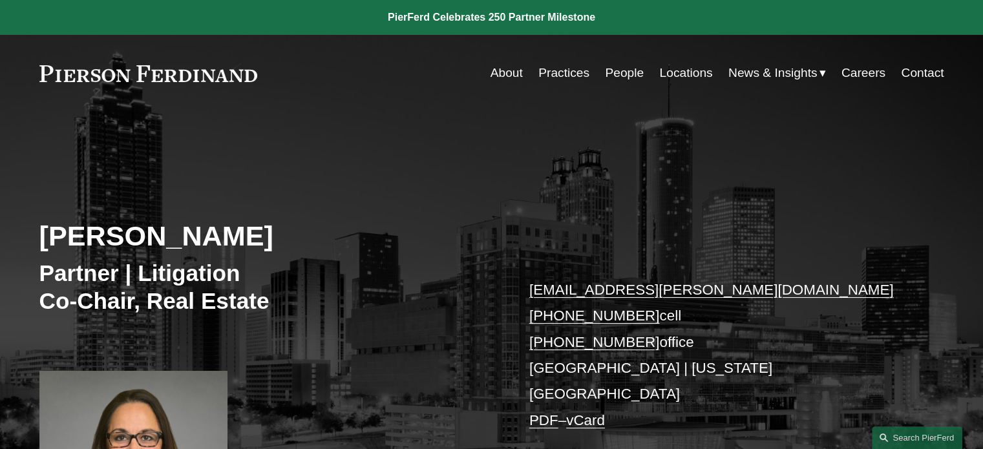
click at [557, 69] on link "Practices" at bounding box center [564, 73] width 51 height 25
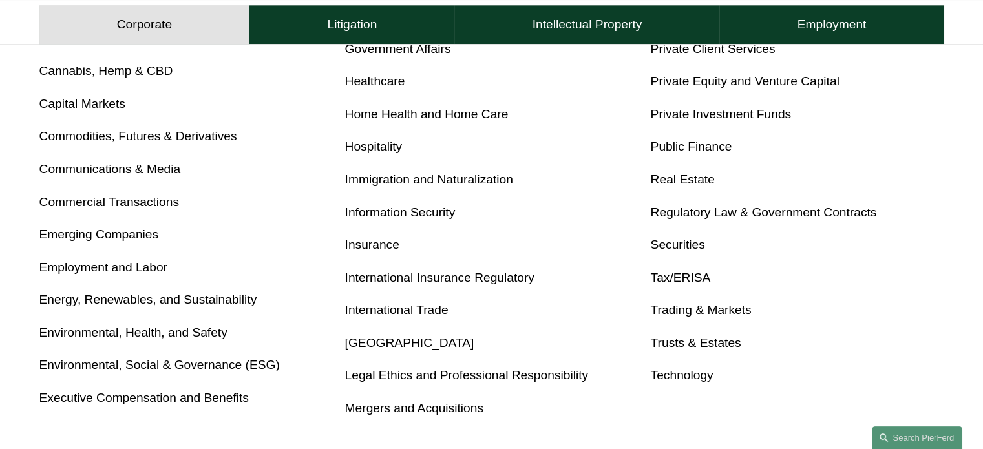
scroll to position [679, 0]
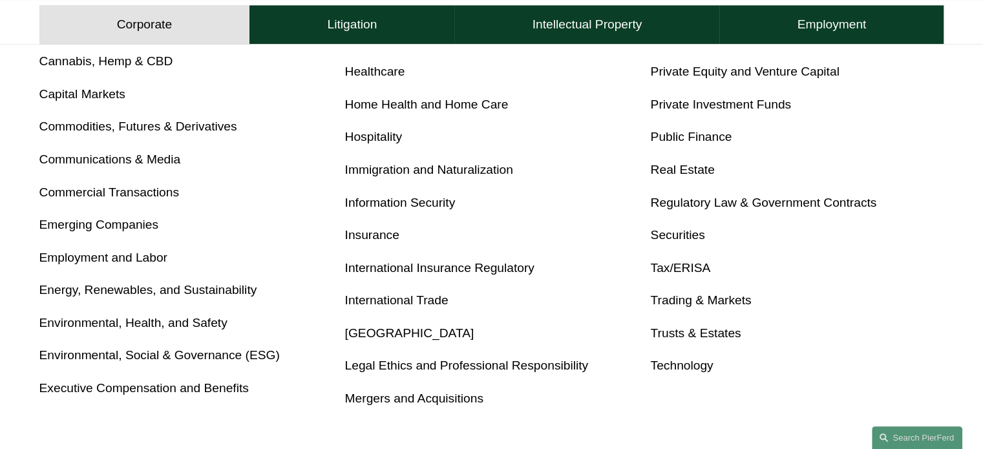
click at [679, 167] on link "Real Estate" at bounding box center [682, 170] width 64 height 14
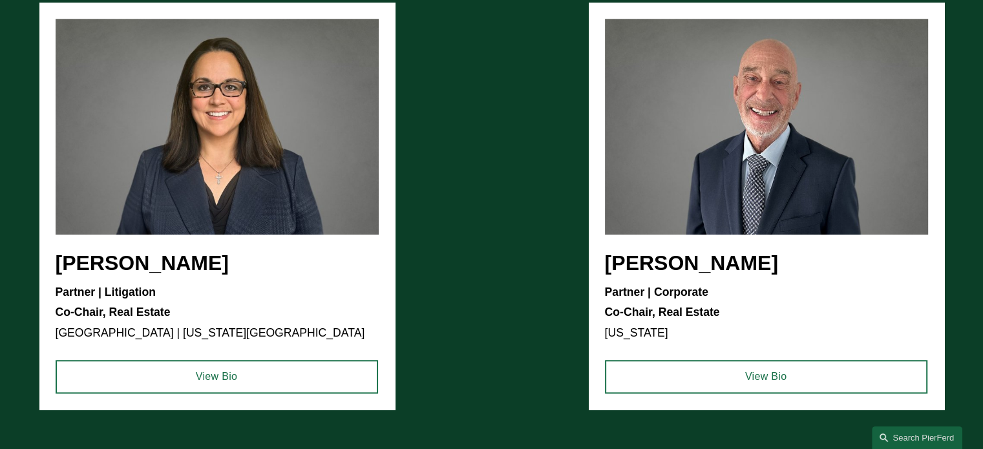
scroll to position [1443, 0]
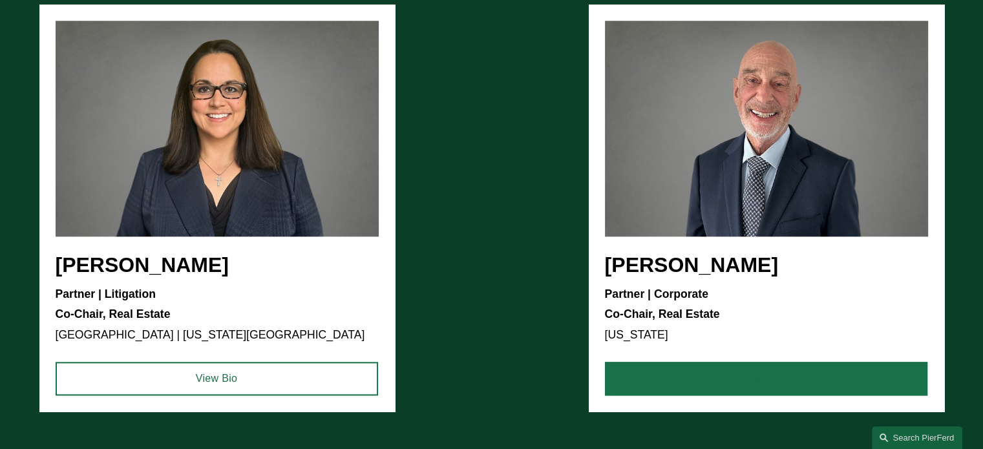
drag, startPoint x: 721, startPoint y: 378, endPoint x: 700, endPoint y: 383, distance: 21.8
click at [700, 383] on link "View Bio" at bounding box center [766, 379] width 323 height 34
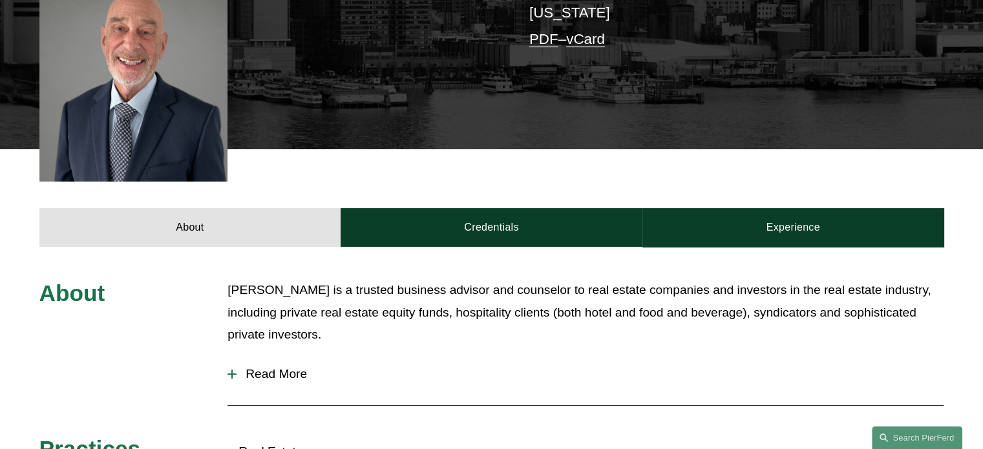
scroll to position [398, 0]
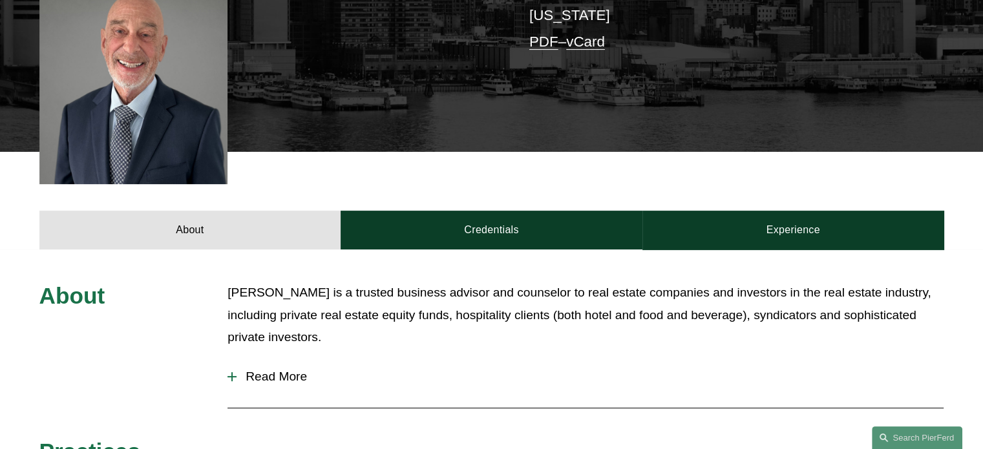
click at [288, 370] on span "Read More" at bounding box center [590, 377] width 707 height 14
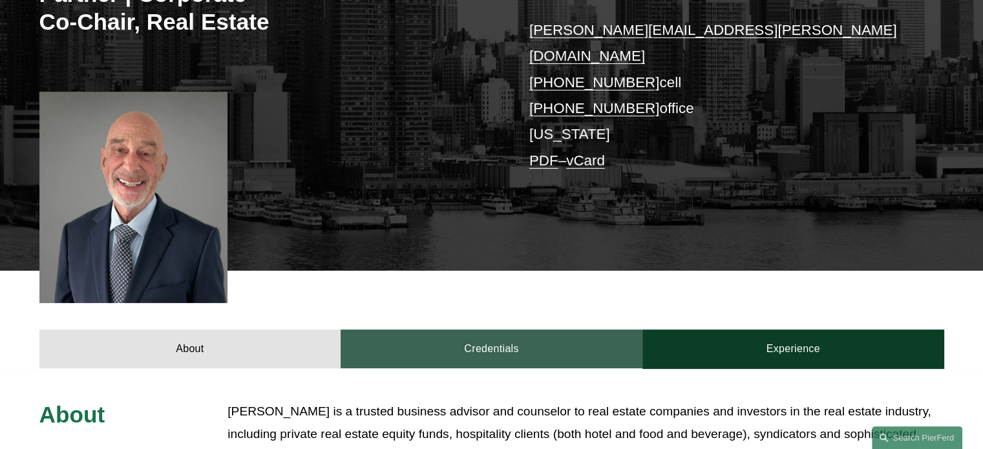
scroll to position [282, 0]
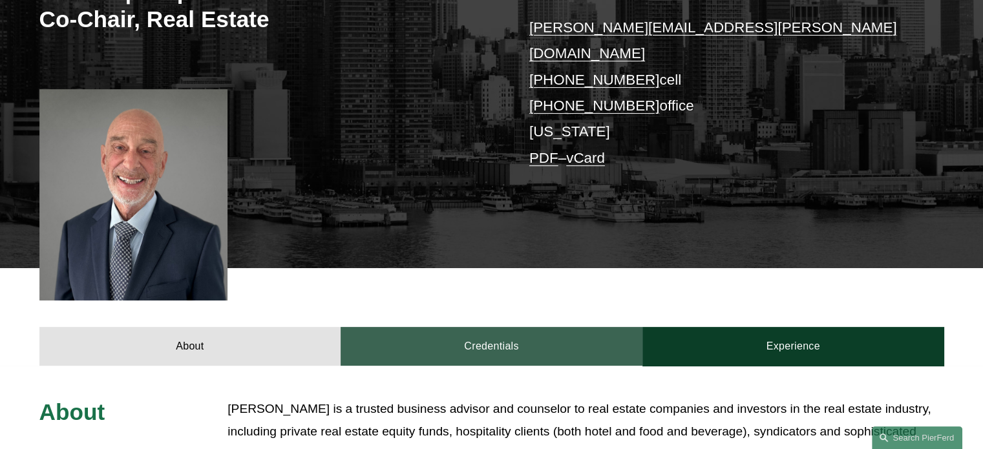
click at [508, 327] on link "Credentials" at bounding box center [492, 346] width 302 height 39
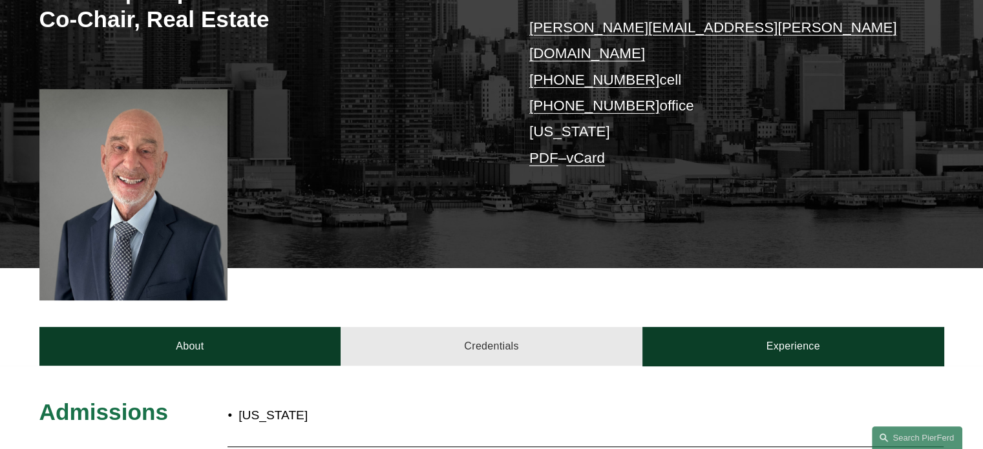
drag, startPoint x: 716, startPoint y: 329, endPoint x: 545, endPoint y: 336, distance: 171.5
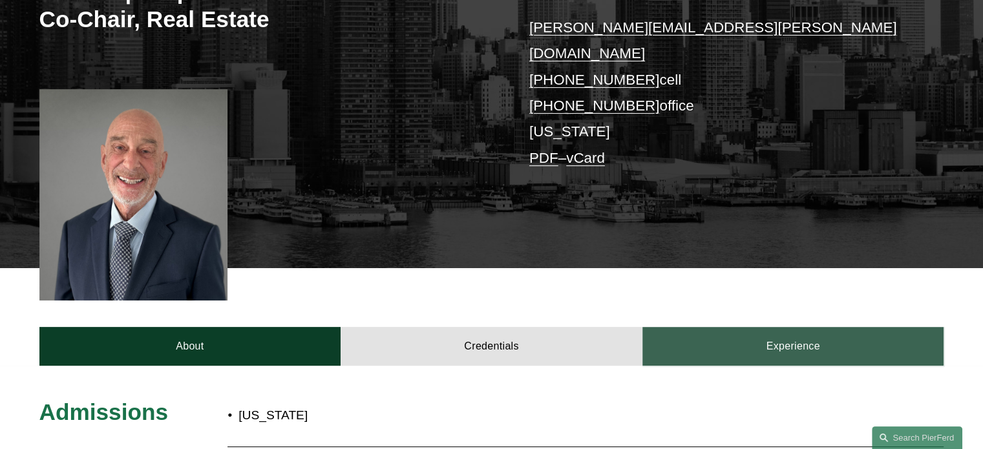
drag, startPoint x: 545, startPoint y: 336, endPoint x: 767, endPoint y: 343, distance: 221.9
click at [767, 343] on link "Experience" at bounding box center [794, 346] width 302 height 39
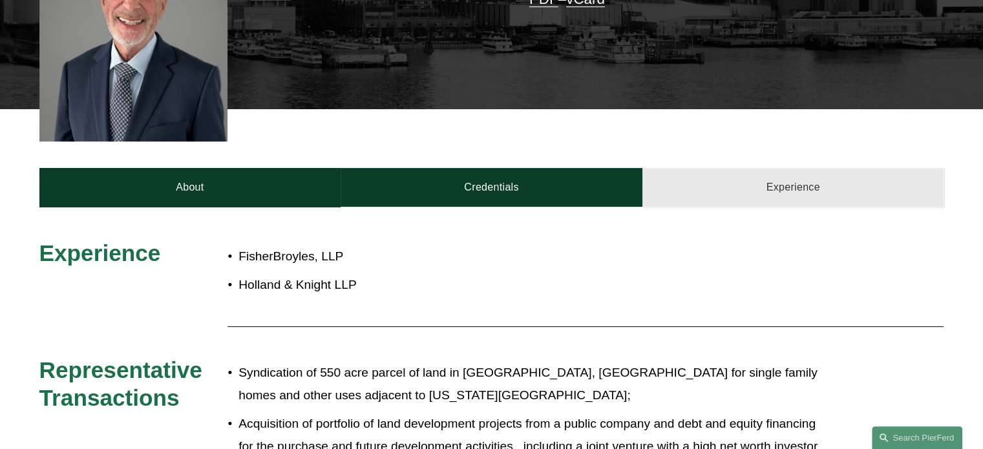
scroll to position [458, 0]
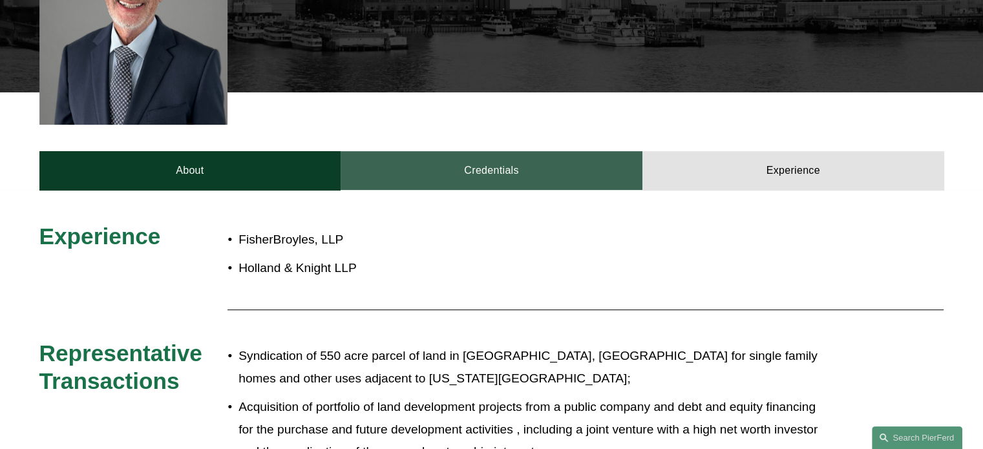
drag, startPoint x: 557, startPoint y: 168, endPoint x: 491, endPoint y: 143, distance: 70.6
click at [491, 151] on link "Credentials" at bounding box center [492, 170] width 302 height 39
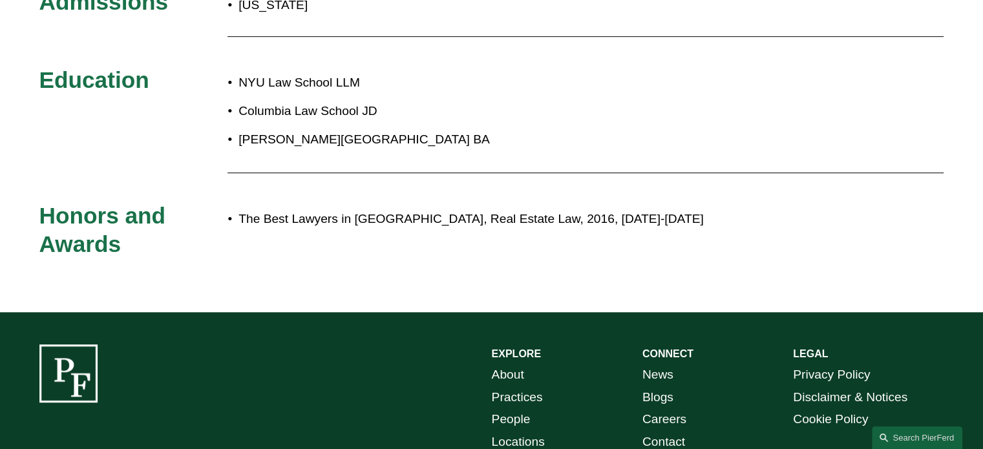
scroll to position [696, 0]
